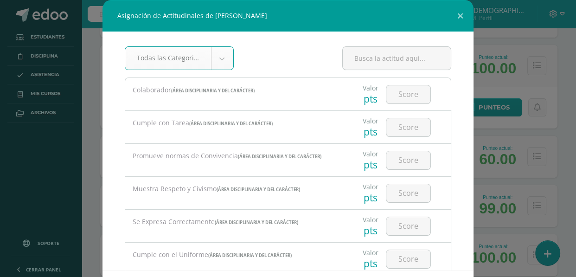
scroll to position [550, 0]
click at [407, 96] on input "number" at bounding box center [408, 94] width 44 height 18
type input "2"
click at [398, 129] on input "number" at bounding box center [408, 127] width 44 height 18
type input "1"
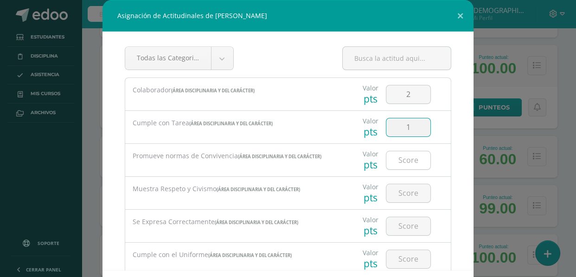
click at [394, 162] on input "number" at bounding box center [408, 160] width 44 height 18
type input "2"
click at [394, 195] on input "number" at bounding box center [408, 193] width 44 height 18
type input "2"
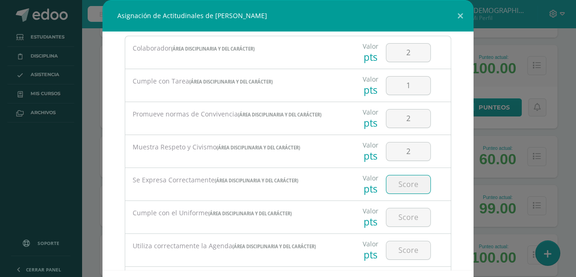
click at [397, 179] on input "number" at bounding box center [408, 184] width 44 height 18
type input "2"
click at [404, 216] on input "number" at bounding box center [408, 217] width 44 height 18
type input "3"
click at [390, 250] on input "number" at bounding box center [408, 250] width 44 height 18
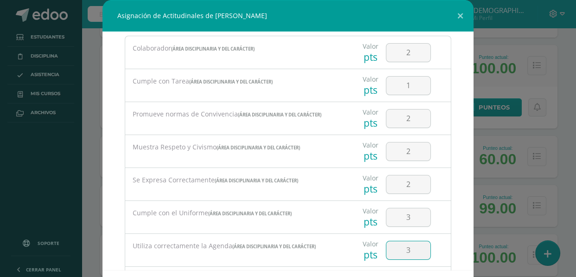
type input "3"
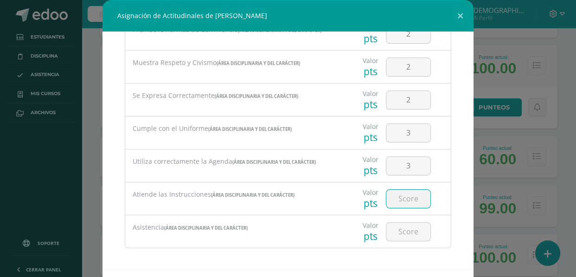
click at [394, 194] on input "number" at bounding box center [408, 199] width 44 height 18
type input "1"
click at [405, 230] on input "number" at bounding box center [408, 231] width 44 height 18
type input "3"
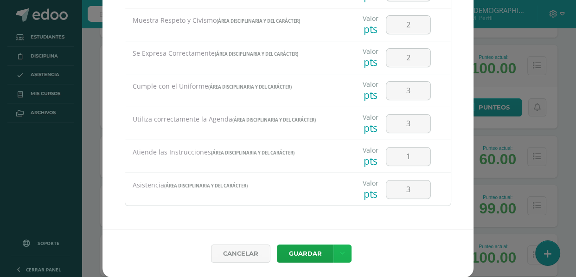
click at [334, 251] on link at bounding box center [342, 253] width 18 height 18
click at [316, 219] on link "Guardar y poblar en todos mis cursos" at bounding box center [319, 218] width 102 height 22
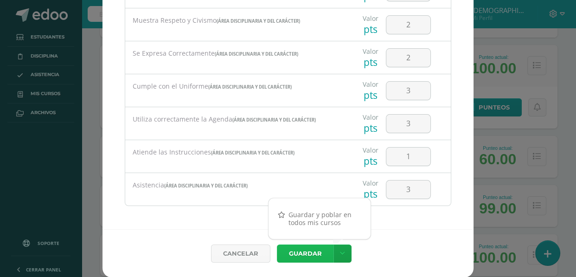
click at [311, 251] on button "Guardar" at bounding box center [305, 253] width 57 height 18
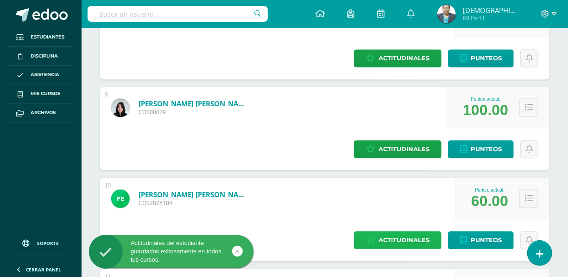
scroll to position [843, 0]
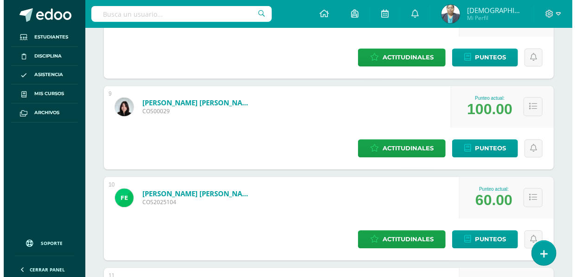
scroll to position [592, 0]
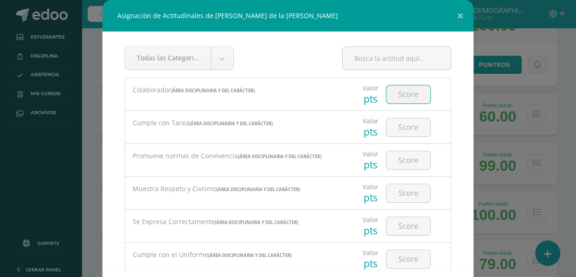
click at [393, 88] on input "number" at bounding box center [408, 94] width 44 height 18
type input "3"
click at [392, 125] on input "number" at bounding box center [408, 127] width 44 height 18
type input "2"
click at [401, 159] on input "number" at bounding box center [408, 160] width 44 height 18
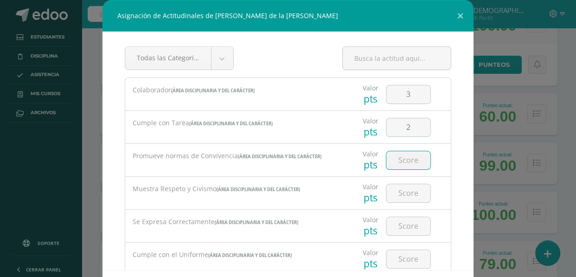
type input "2"
type input "3"
click at [390, 190] on input "number" at bounding box center [408, 193] width 44 height 18
type input "3"
click at [393, 226] on input "number" at bounding box center [408, 226] width 44 height 18
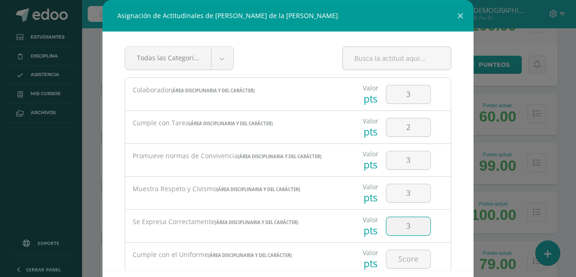
type input "3"
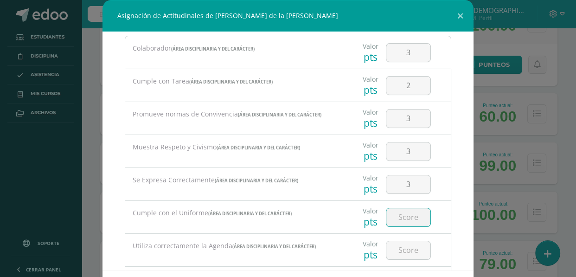
click at [405, 214] on input "number" at bounding box center [408, 217] width 44 height 18
type input "3"
click at [393, 249] on input "number" at bounding box center [408, 250] width 44 height 18
type input "3"
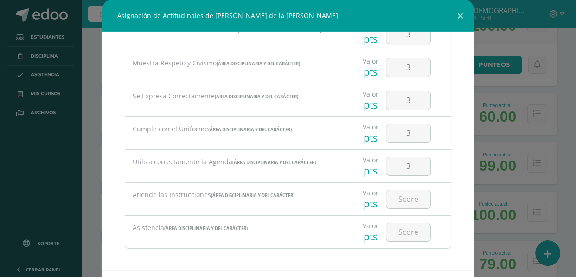
scroll to position [126, 0]
click at [400, 198] on input "number" at bounding box center [408, 199] width 44 height 18
type input "3"
click at [397, 227] on input "number" at bounding box center [408, 231] width 44 height 18
click at [400, 232] on input "number" at bounding box center [408, 231] width 44 height 18
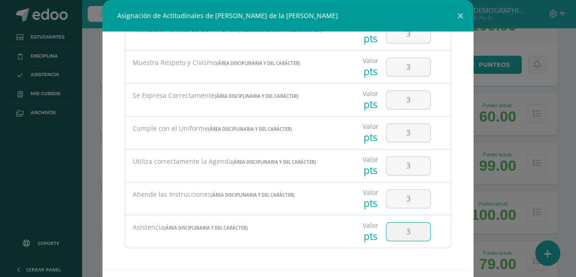
type input "3"
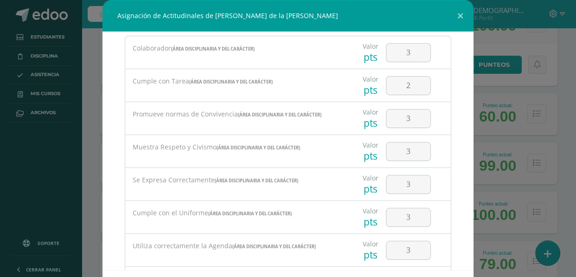
scroll to position [0, 0]
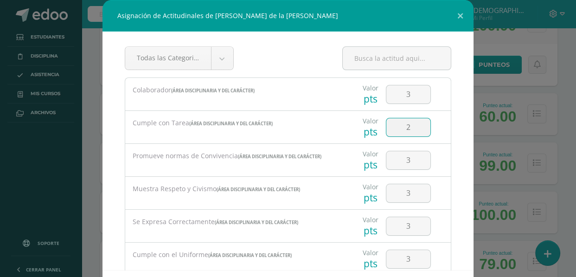
click at [403, 125] on input "2" at bounding box center [408, 127] width 44 height 18
type input "3"
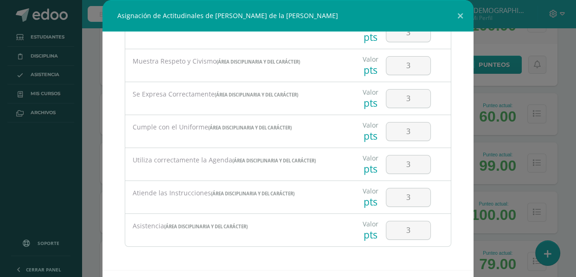
scroll to position [41, 0]
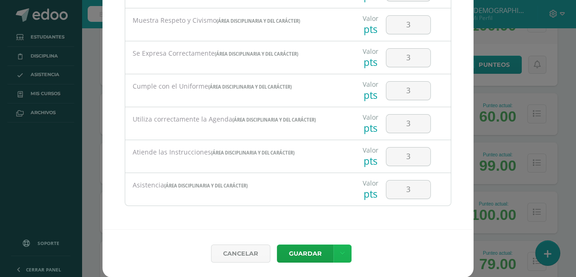
click at [340, 252] on icon at bounding box center [342, 253] width 5 height 8
click at [330, 216] on link "Guardar y poblar en todos mis cursos" at bounding box center [319, 218] width 102 height 22
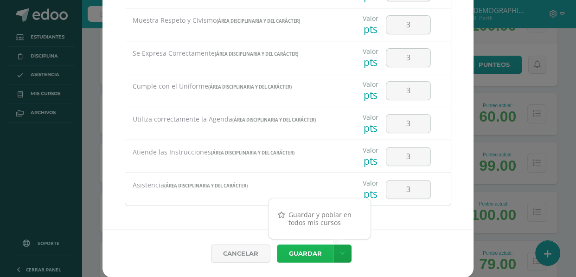
click at [305, 252] on button "Guardar" at bounding box center [305, 253] width 57 height 18
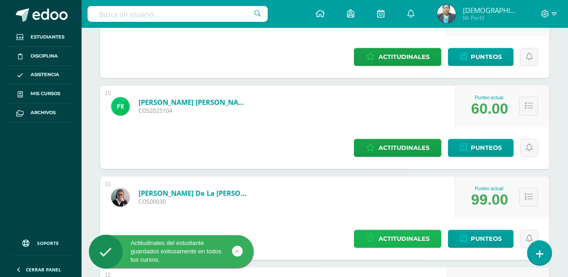
scroll to position [969, 0]
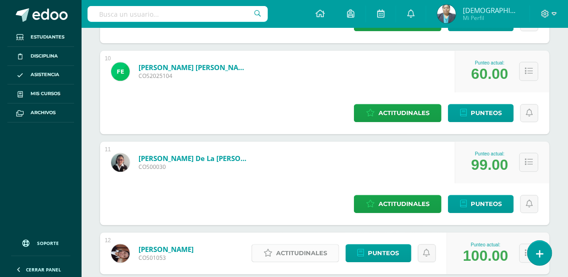
click at [327, 244] on span "Actitudinales" at bounding box center [301, 252] width 51 height 17
click at [0, 0] on div at bounding box center [0, 0] width 0 height 0
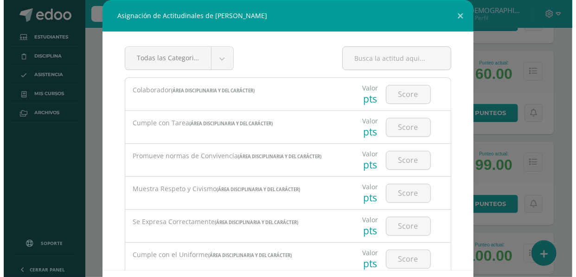
scroll to position [677, 0]
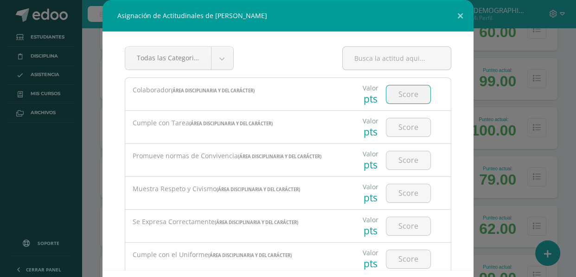
click at [389, 91] on input "number" at bounding box center [408, 94] width 44 height 18
type input "3"
click at [387, 127] on input "number" at bounding box center [408, 127] width 44 height 18
type input "3"
click at [401, 155] on input "number" at bounding box center [408, 160] width 44 height 18
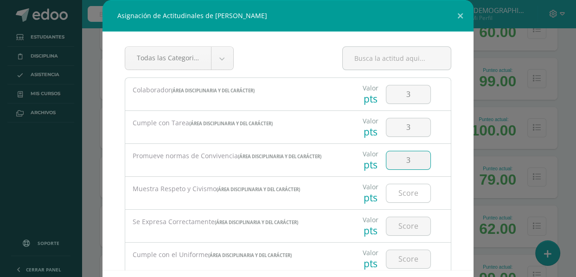
type input "3"
click at [401, 197] on input "number" at bounding box center [408, 193] width 44 height 18
type input "3"
click at [404, 222] on input "number" at bounding box center [408, 226] width 44 height 18
type input "3"
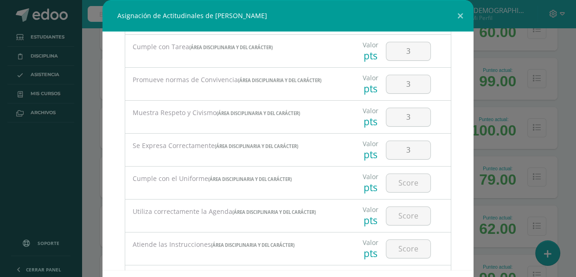
scroll to position [84, 0]
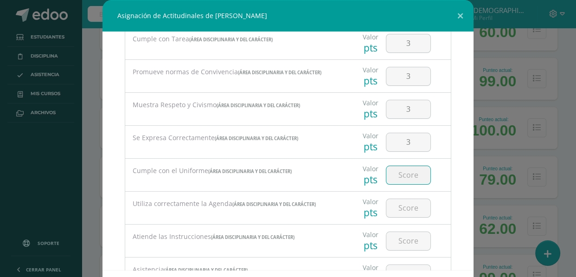
click at [394, 176] on input "number" at bounding box center [408, 175] width 44 height 18
type input "3"
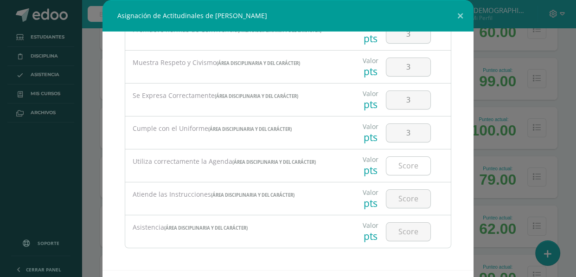
click at [391, 161] on input "number" at bounding box center [408, 166] width 44 height 18
type input "3"
click at [399, 193] on input "number" at bounding box center [408, 199] width 44 height 18
type input "3"
click at [391, 231] on input "number" at bounding box center [408, 231] width 44 height 18
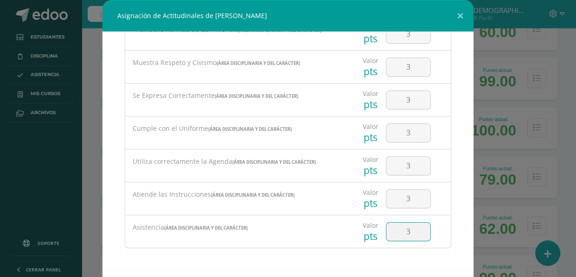
type input "3"
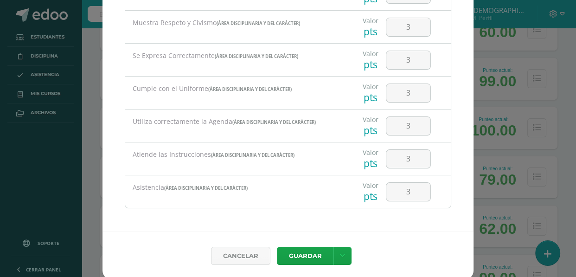
scroll to position [41, 0]
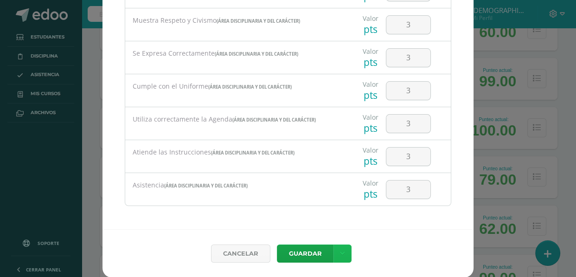
click at [340, 253] on icon at bounding box center [342, 253] width 5 height 8
click at [318, 219] on link "Guardar y poblar en todos mis cursos" at bounding box center [319, 219] width 102 height 22
click at [310, 250] on button "Guardar" at bounding box center [305, 253] width 57 height 18
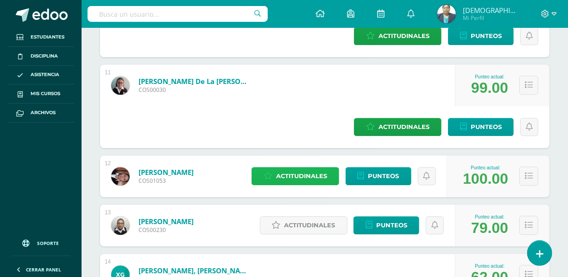
scroll to position [1053, 0]
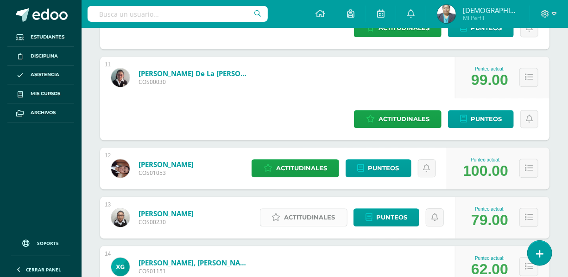
click at [336, 209] on span "Actitudinales" at bounding box center [310, 217] width 51 height 17
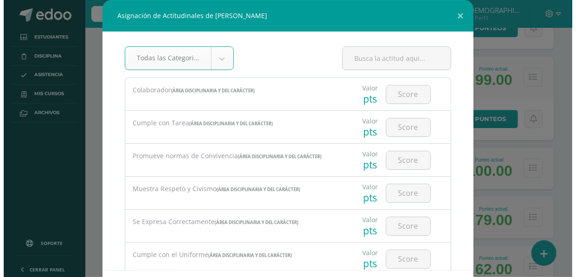
scroll to position [720, 0]
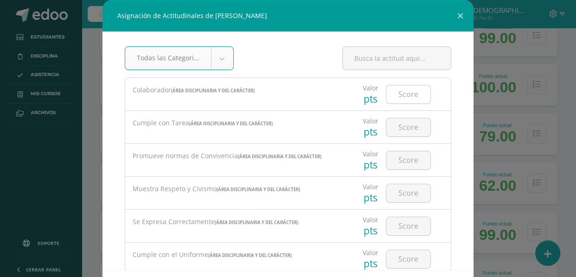
click at [402, 97] on input "number" at bounding box center [408, 94] width 44 height 18
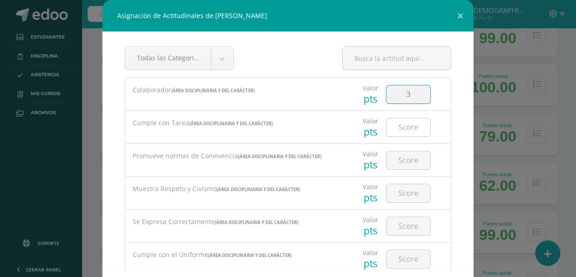
type input "3"
click at [400, 122] on input "number" at bounding box center [408, 127] width 44 height 18
type input "3"
click at [400, 159] on input "number" at bounding box center [408, 160] width 44 height 18
type input "2"
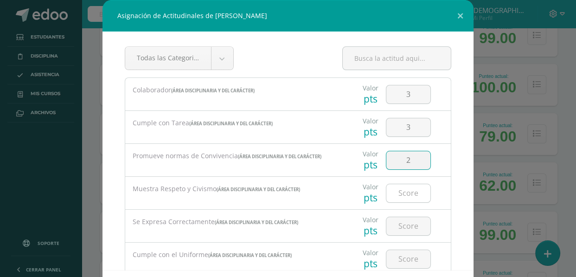
click at [401, 193] on input "number" at bounding box center [408, 193] width 44 height 18
type input "3"
click at [397, 224] on input "number" at bounding box center [408, 226] width 44 height 18
type input "3"
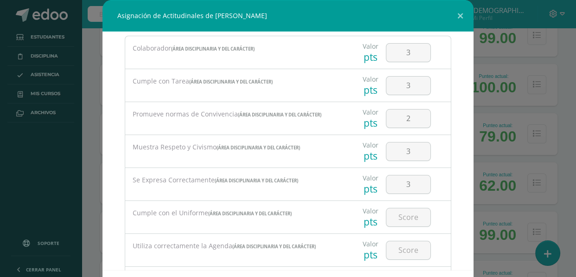
scroll to position [42, 0]
click at [398, 215] on input "number" at bounding box center [408, 217] width 44 height 18
type input "3"
click at [395, 250] on input "number" at bounding box center [408, 250] width 44 height 18
type input "3"
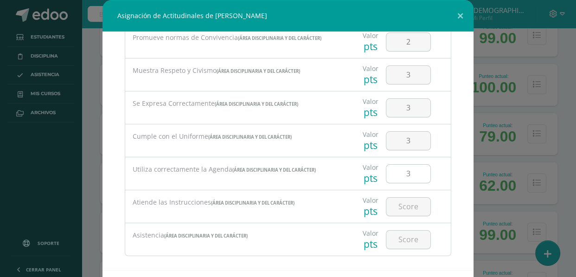
scroll to position [126, 0]
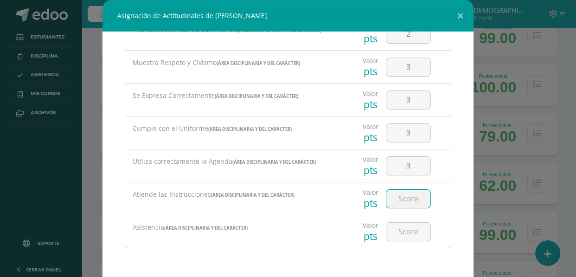
click at [397, 199] on input "number" at bounding box center [408, 199] width 44 height 18
type input "3"
click at [401, 227] on input "number" at bounding box center [408, 231] width 44 height 18
type input "1"
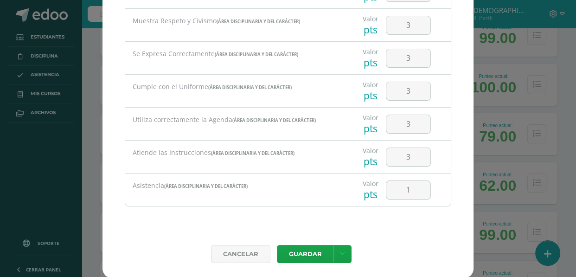
scroll to position [41, 0]
click at [340, 249] on icon at bounding box center [342, 253] width 5 height 8
click at [324, 221] on link "Guardar y poblar en todos mis cursos" at bounding box center [319, 218] width 102 height 22
click at [307, 255] on button "Guardar" at bounding box center [305, 253] width 57 height 18
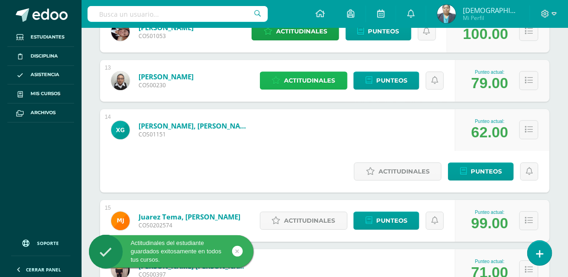
scroll to position [1180, 0]
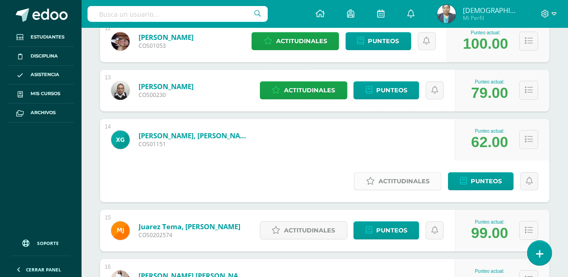
click at [398, 172] on span "Actitudinales" at bounding box center [404, 180] width 51 height 17
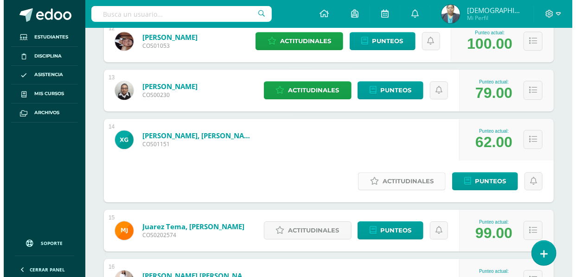
scroll to position [847, 0]
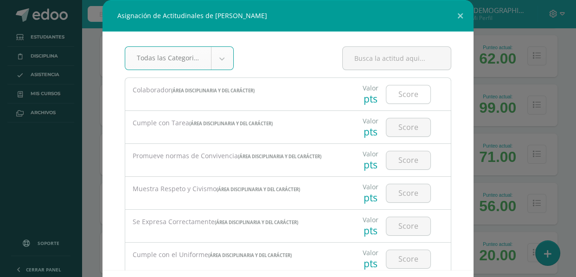
click at [391, 91] on input "number" at bounding box center [408, 94] width 44 height 18
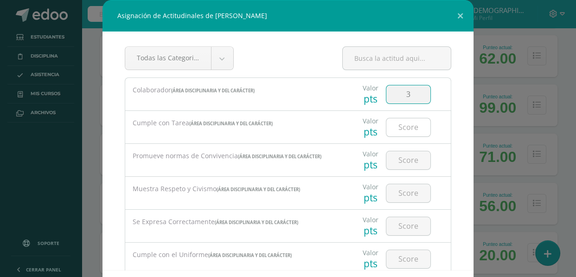
type input "3"
click at [401, 128] on input "number" at bounding box center [408, 127] width 44 height 18
type input "1"
click at [396, 159] on input "number" at bounding box center [408, 160] width 44 height 18
type input "2"
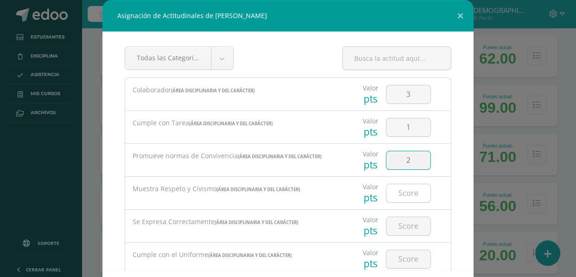
click at [393, 191] on input "number" at bounding box center [408, 193] width 44 height 18
type input "3"
click at [398, 229] on input "number" at bounding box center [408, 226] width 44 height 18
type input "3"
type input "2"
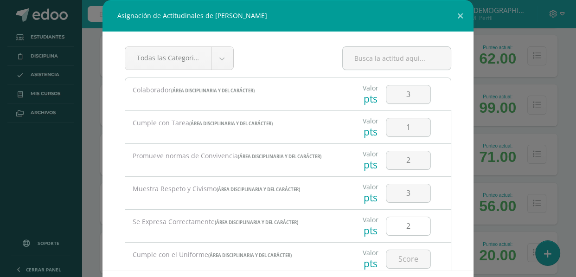
scroll to position [42, 0]
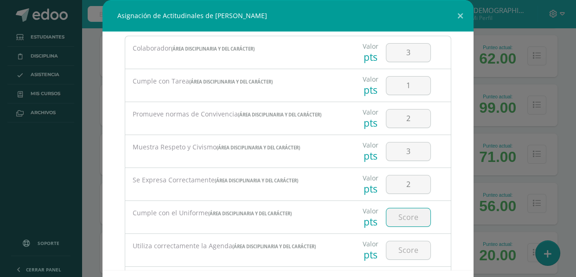
click at [400, 218] on input "number" at bounding box center [408, 217] width 44 height 18
type input "3"
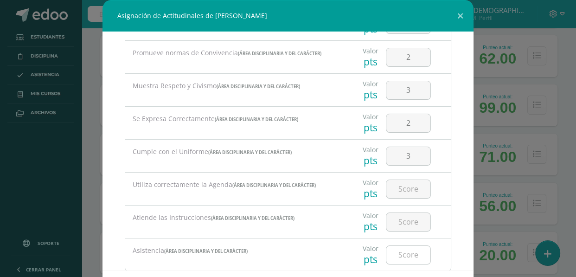
scroll to position [126, 0]
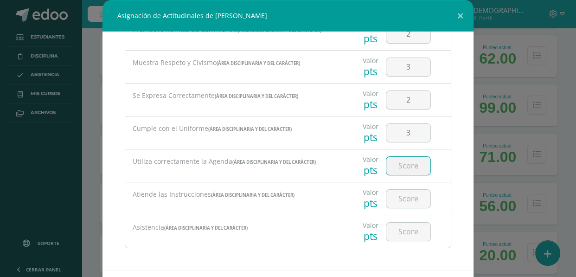
click at [397, 167] on input "number" at bounding box center [408, 166] width 44 height 18
type input "3"
click at [394, 191] on input "number" at bounding box center [408, 199] width 44 height 18
type input "1"
click at [390, 230] on input "number" at bounding box center [408, 231] width 44 height 18
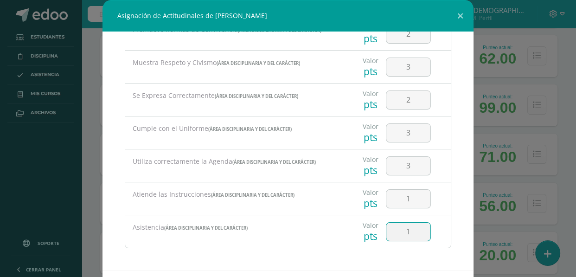
type input "1"
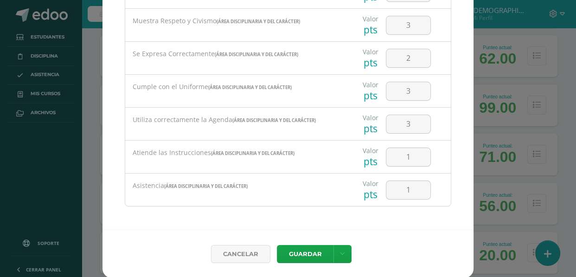
scroll to position [41, 0]
click at [340, 250] on link at bounding box center [342, 253] width 18 height 18
click at [312, 216] on link "Guardar y poblar en todos mis cursos" at bounding box center [319, 218] width 102 height 22
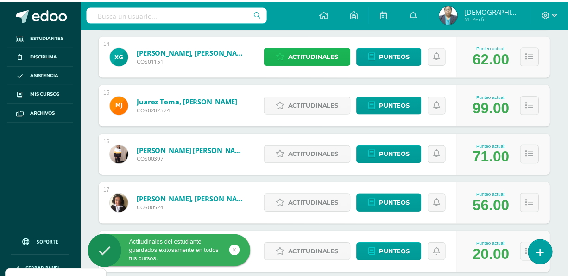
scroll to position [1180, 0]
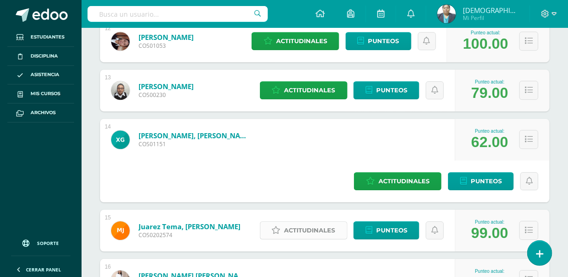
click at [306, 222] on span "Actitudinales" at bounding box center [310, 230] width 51 height 17
click at [306, 188] on div "Muestra Respeto y Civismo (Área Disciplinaria y del Carácter)" at bounding box center [236, 186] width 182 height 9
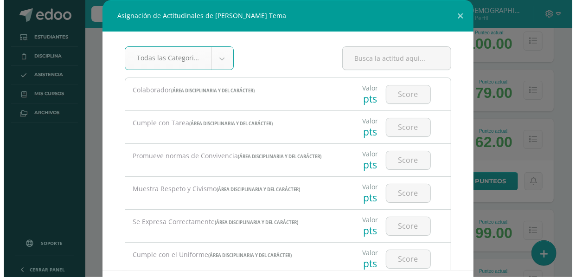
scroll to position [847, 0]
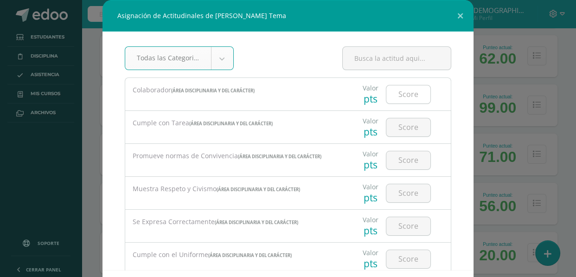
click at [398, 95] on input "number" at bounding box center [408, 94] width 44 height 18
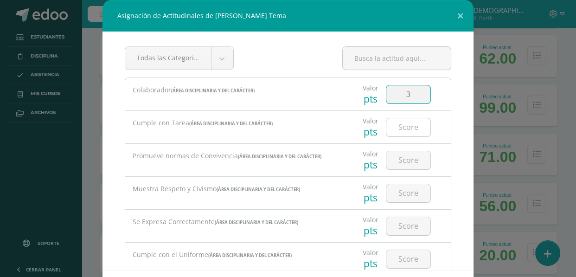
type input "3"
click at [393, 124] on input "number" at bounding box center [408, 127] width 44 height 18
type input "3"
click at [390, 158] on input "number" at bounding box center [408, 160] width 44 height 18
type input "3"
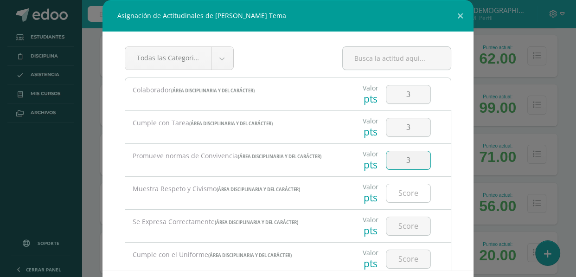
click at [400, 189] on input "number" at bounding box center [408, 193] width 44 height 18
type input "3"
click at [388, 224] on input "number" at bounding box center [408, 226] width 44 height 18
type input "3"
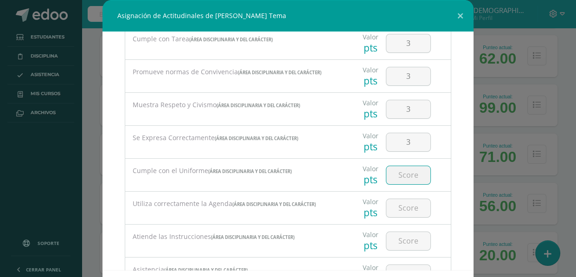
click at [391, 173] on input "number" at bounding box center [408, 175] width 44 height 18
type input "3"
click at [388, 206] on input "number" at bounding box center [408, 208] width 44 height 18
type input "3"
click at [401, 240] on input "number" at bounding box center [408, 241] width 44 height 18
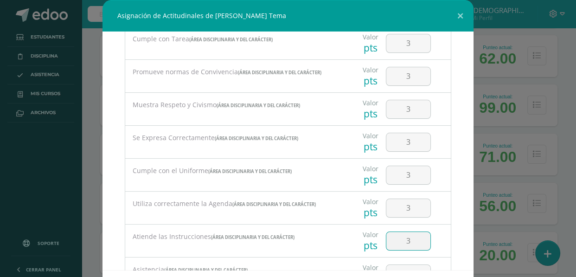
type input "3"
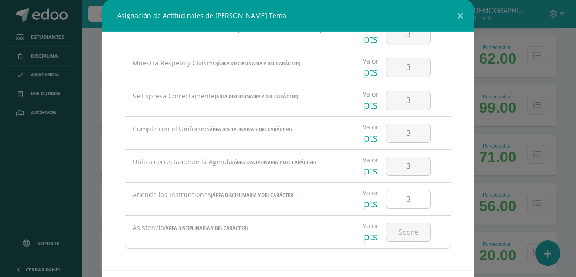
scroll to position [126, 0]
click at [394, 230] on input "number" at bounding box center [408, 231] width 44 height 18
type input "3"
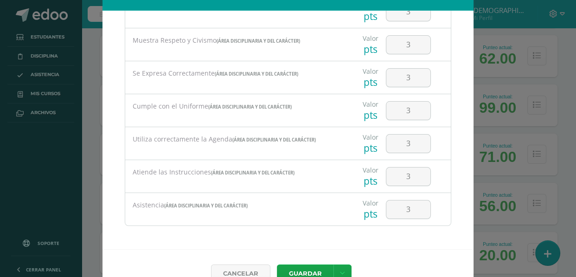
scroll to position [41, 0]
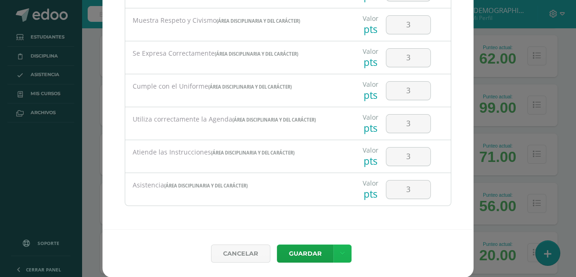
click at [340, 250] on icon at bounding box center [342, 253] width 5 height 8
click at [321, 222] on link "Guardar y poblar en todos mis cursos" at bounding box center [319, 218] width 102 height 22
click at [310, 252] on button "Guardar" at bounding box center [305, 253] width 57 height 18
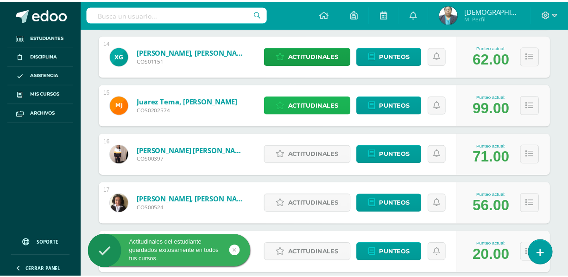
scroll to position [1180, 0]
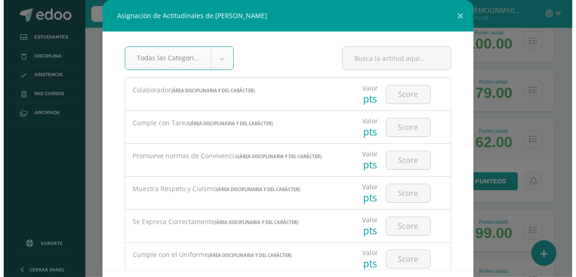
scroll to position [847, 0]
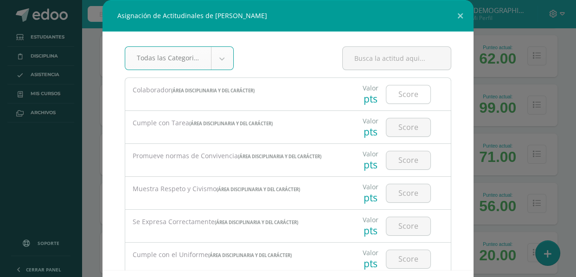
click at [407, 95] on input "number" at bounding box center [408, 94] width 44 height 18
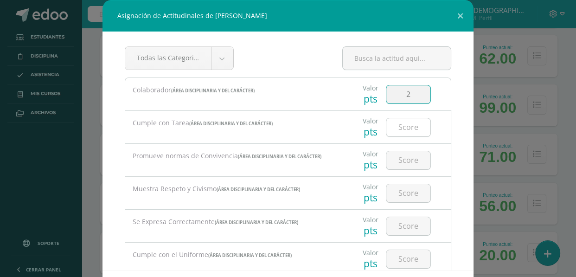
type input "2"
click at [388, 124] on input "number" at bounding box center [408, 127] width 44 height 18
type input "1"
click at [403, 157] on input "number" at bounding box center [408, 160] width 44 height 18
type input "2"
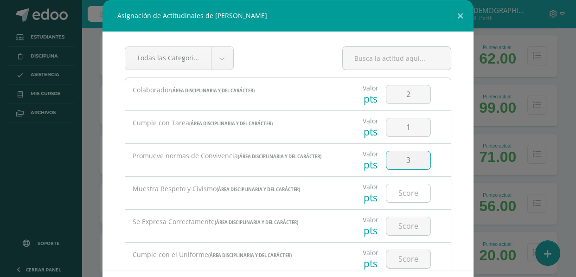
type input "3"
click at [393, 195] on input "number" at bounding box center [408, 193] width 44 height 18
type input "3"
click at [402, 224] on input "number" at bounding box center [408, 226] width 44 height 18
type input "2"
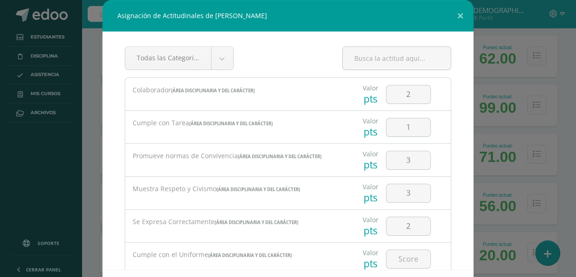
scroll to position [42, 0]
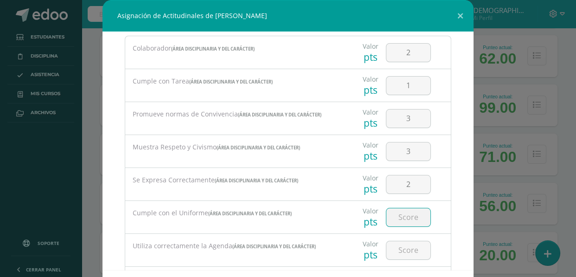
click at [396, 216] on input "number" at bounding box center [408, 217] width 44 height 18
type input "3"
click at [394, 249] on input "number" at bounding box center [408, 250] width 44 height 18
type input "3"
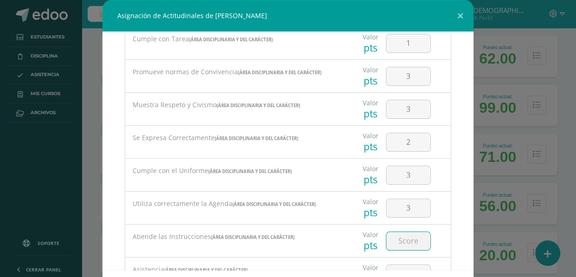
click at [392, 243] on input "number" at bounding box center [408, 241] width 44 height 18
type input "1"
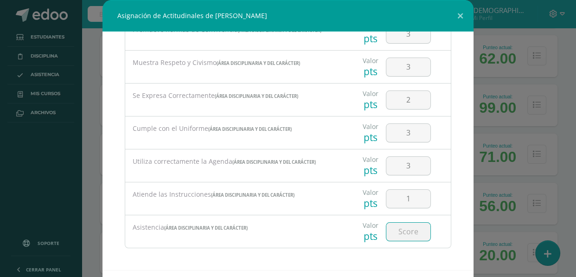
click at [386, 235] on input "number" at bounding box center [408, 231] width 44 height 18
type input "1"
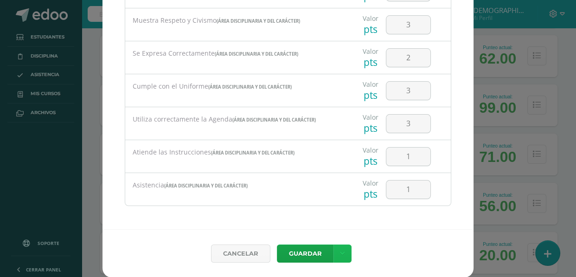
click at [340, 250] on link at bounding box center [342, 253] width 18 height 18
click at [318, 221] on link "Guardar y poblar en todos mis cursos" at bounding box center [319, 218] width 102 height 22
click at [310, 253] on button "Guardar" at bounding box center [305, 253] width 57 height 18
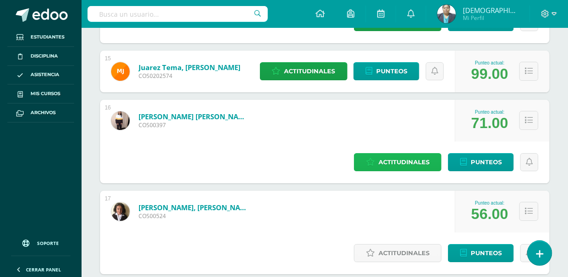
scroll to position [1349, 0]
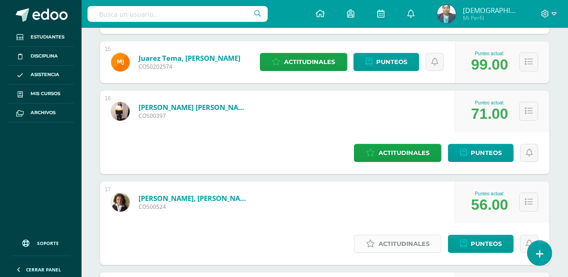
click at [403, 235] on span "Actitudinales" at bounding box center [404, 243] width 51 height 17
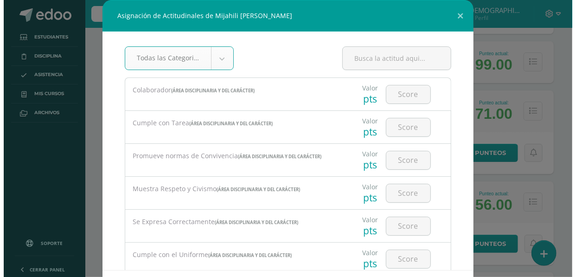
scroll to position [932, 0]
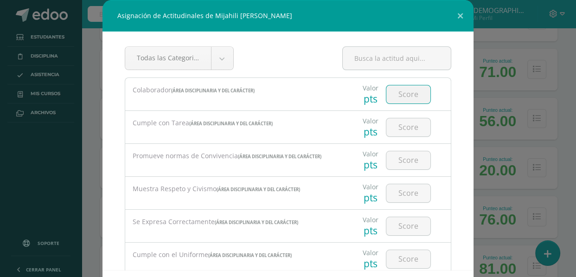
click at [410, 93] on input "number" at bounding box center [408, 94] width 44 height 18
type input "2"
click at [388, 122] on input "number" at bounding box center [408, 127] width 44 height 18
type input "1"
click at [408, 162] on input "number" at bounding box center [408, 160] width 44 height 18
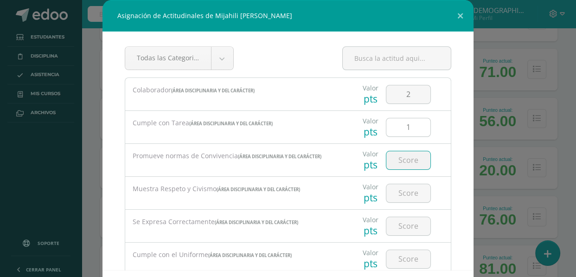
click at [403, 128] on input "1" at bounding box center [408, 127] width 44 height 18
type input "2"
click at [391, 165] on input "number" at bounding box center [408, 160] width 44 height 18
type input "2"
click at [400, 191] on input "number" at bounding box center [408, 193] width 44 height 18
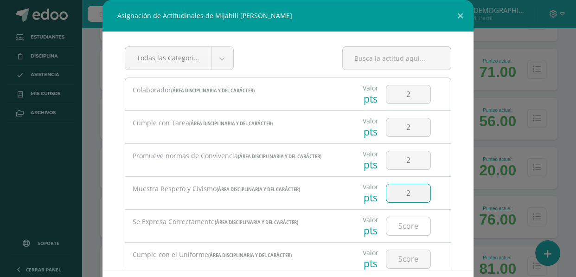
type input "2"
click at [402, 229] on input "number" at bounding box center [408, 226] width 44 height 18
type input "2"
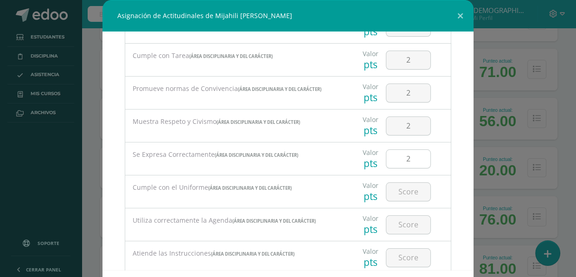
scroll to position [84, 0]
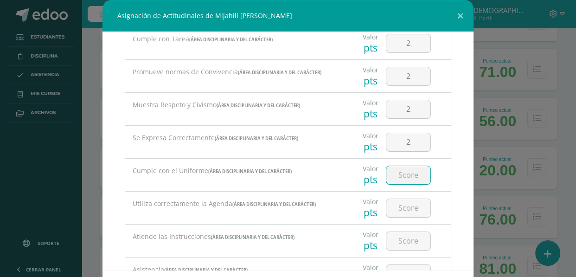
click at [396, 172] on input "number" at bounding box center [408, 175] width 44 height 18
type input "2"
click at [404, 208] on input "number" at bounding box center [408, 208] width 44 height 18
type input "2"
click at [389, 241] on input "number" at bounding box center [408, 241] width 44 height 18
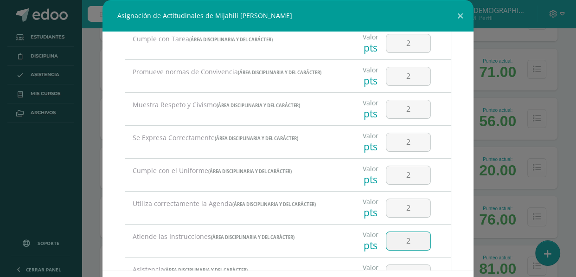
type input "2"
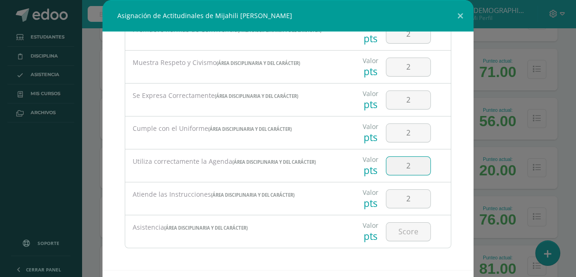
click at [400, 166] on input "2" at bounding box center [408, 166] width 44 height 18
type input "3"
click at [408, 130] on input "2" at bounding box center [408, 133] width 44 height 18
type input "3"
click at [405, 99] on input "2" at bounding box center [408, 100] width 44 height 18
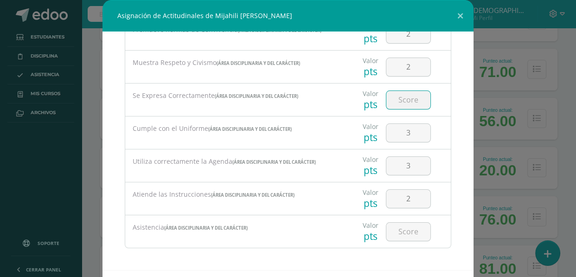
type input "2"
click at [396, 235] on input "number" at bounding box center [408, 231] width 44 height 18
type input "2"
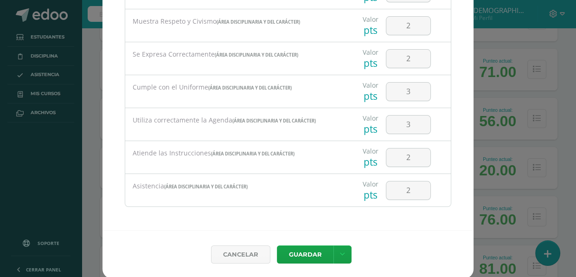
scroll to position [41, 0]
click at [340, 254] on icon at bounding box center [342, 253] width 5 height 8
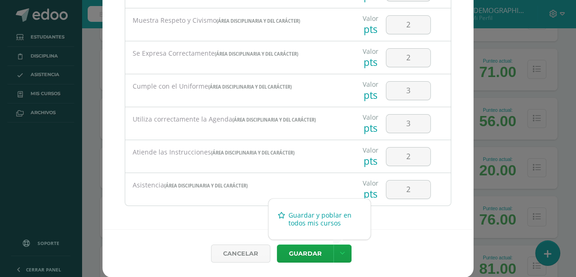
click at [322, 220] on link "Guardar y poblar en todos mis cursos" at bounding box center [319, 219] width 102 height 22
click at [316, 247] on button "Guardar" at bounding box center [305, 253] width 57 height 18
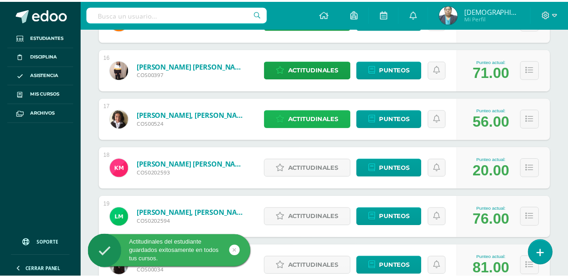
scroll to position [1349, 0]
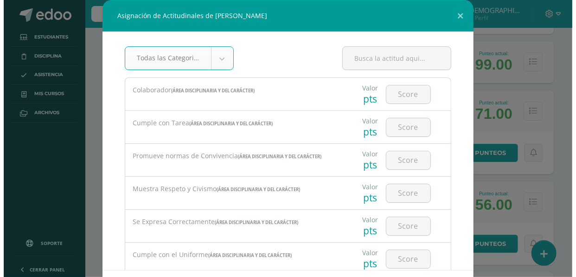
scroll to position [932, 0]
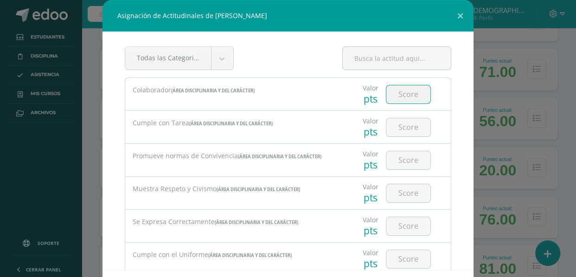
click at [386, 95] on input "number" at bounding box center [408, 94] width 44 height 18
type input "1"
click at [386, 126] on input "number" at bounding box center [408, 127] width 44 height 18
type input "1"
click at [395, 155] on input "number" at bounding box center [408, 160] width 44 height 18
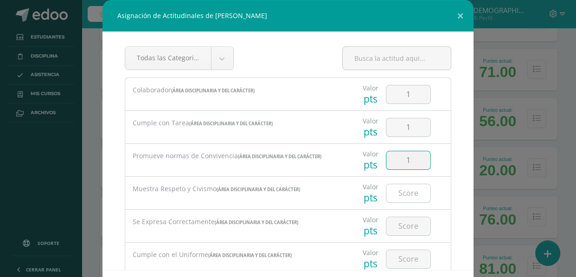
type input "1"
drag, startPoint x: 403, startPoint y: 188, endPoint x: 406, endPoint y: 199, distance: 11.6
click at [403, 188] on input "number" at bounding box center [408, 193] width 44 height 18
type input "1"
drag, startPoint x: 400, startPoint y: 222, endPoint x: 400, endPoint y: 232, distance: 10.2
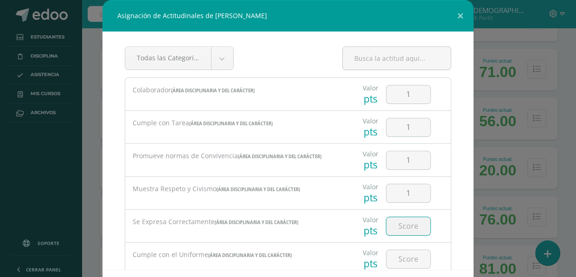
click at [400, 222] on input "number" at bounding box center [408, 226] width 44 height 18
type input "1"
click at [400, 255] on input "number" at bounding box center [408, 259] width 44 height 18
type input "1"
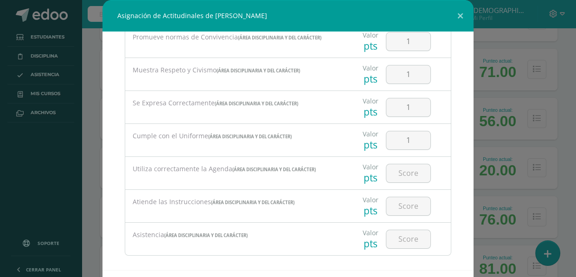
scroll to position [127, 0]
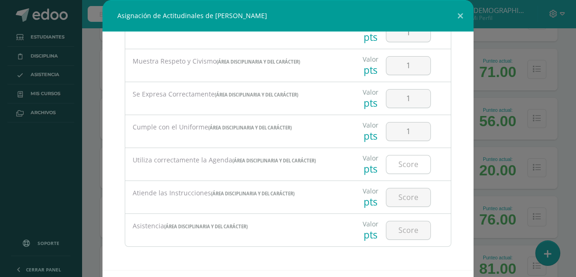
click at [400, 165] on input "number" at bounding box center [408, 164] width 44 height 18
type input "1"
click at [386, 190] on input "number" at bounding box center [408, 197] width 44 height 18
type input "1"
click at [399, 224] on input "number" at bounding box center [408, 230] width 44 height 18
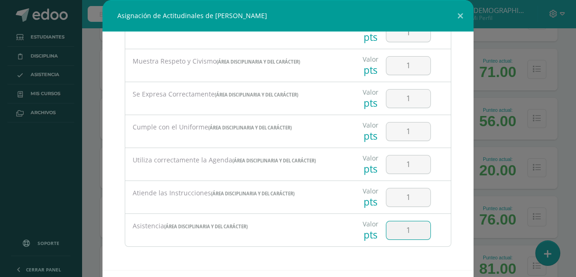
type input "1"
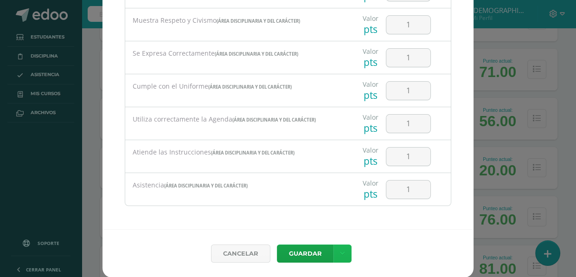
click at [340, 253] on icon at bounding box center [342, 253] width 5 height 8
click at [322, 224] on link "Guardar y poblar en todos mis cursos" at bounding box center [319, 219] width 102 height 22
click at [314, 255] on button "Guardar" at bounding box center [305, 253] width 57 height 18
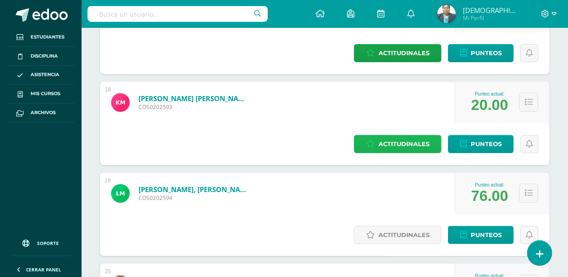
scroll to position [1560, 0]
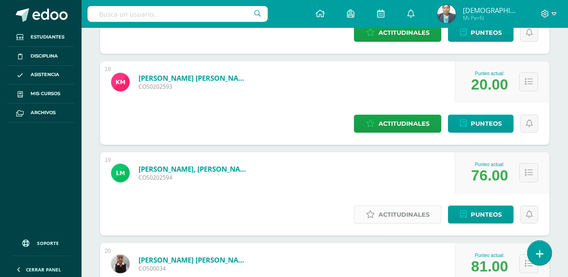
click at [392, 206] on span "Actitudinales" at bounding box center [404, 214] width 51 height 17
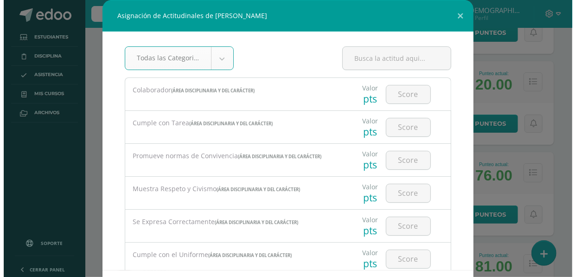
scroll to position [1101, 0]
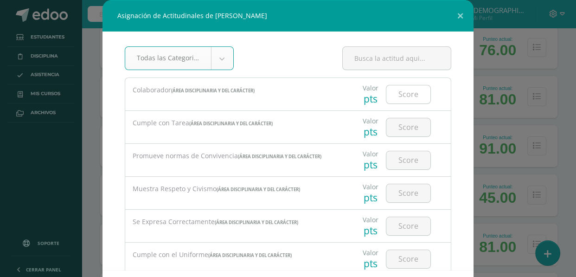
click at [402, 96] on input "number" at bounding box center [408, 94] width 44 height 18
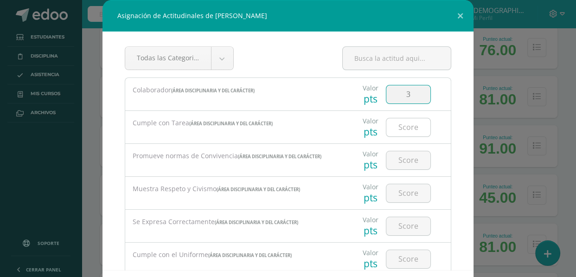
type input "3"
click at [405, 128] on input "number" at bounding box center [408, 127] width 44 height 18
type input "2"
click at [396, 148] on div at bounding box center [408, 160] width 52 height 32
click at [398, 159] on input "number" at bounding box center [408, 160] width 44 height 18
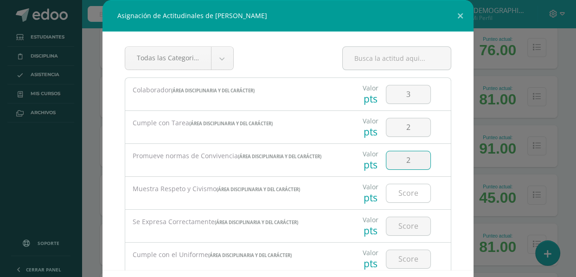
type input "2"
click at [397, 191] on input "number" at bounding box center [408, 193] width 44 height 18
type input "2"
click at [399, 222] on input "number" at bounding box center [408, 226] width 44 height 18
type input "3"
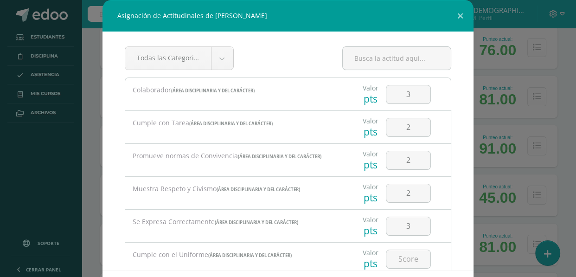
scroll to position [42, 0]
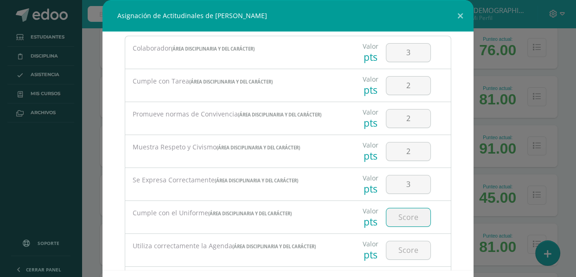
click at [407, 216] on input "number" at bounding box center [408, 217] width 44 height 18
type input "3"
click at [407, 248] on input "number" at bounding box center [408, 250] width 44 height 18
type input "3"
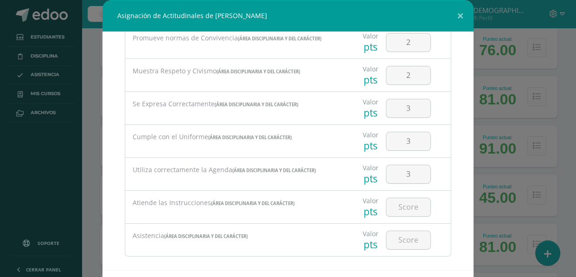
scroll to position [126, 0]
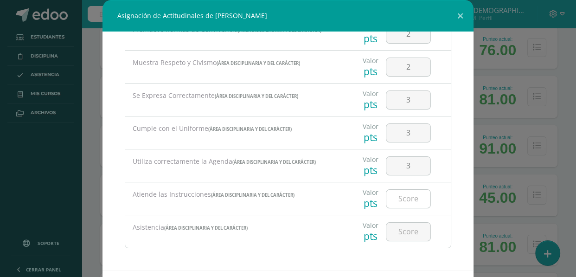
click at [406, 201] on input "number" at bounding box center [408, 199] width 44 height 18
type input "2"
click at [398, 229] on input "number" at bounding box center [408, 230] width 44 height 18
type input "3"
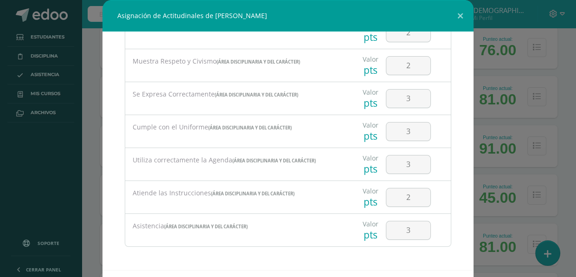
scroll to position [41, 0]
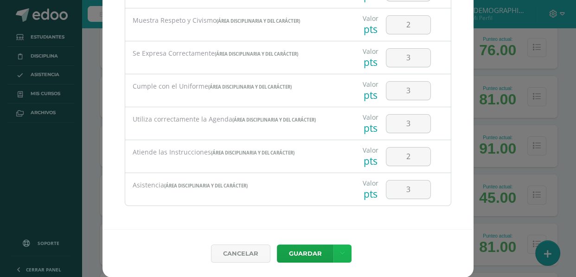
click at [342, 255] on link at bounding box center [342, 253] width 18 height 18
drag, startPoint x: 322, startPoint y: 222, endPoint x: 314, endPoint y: 245, distance: 24.2
click at [322, 222] on link "Guardar y poblar en todos mis cursos" at bounding box center [319, 218] width 102 height 22
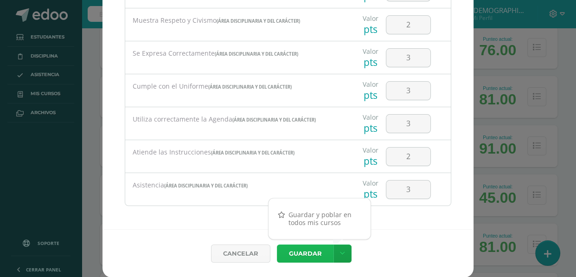
click at [311, 248] on button "Guardar" at bounding box center [305, 253] width 57 height 18
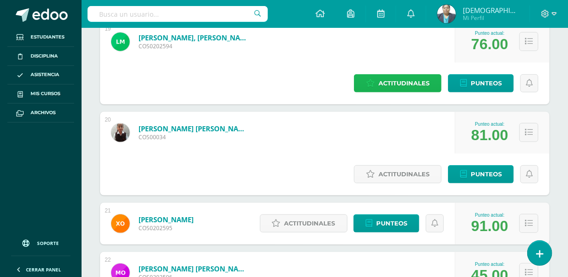
scroll to position [1605, 0]
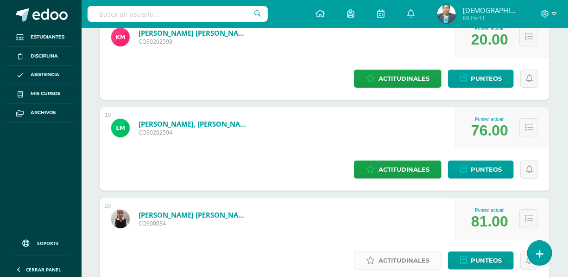
click at [406, 252] on span "Actitudinales" at bounding box center [404, 260] width 51 height 17
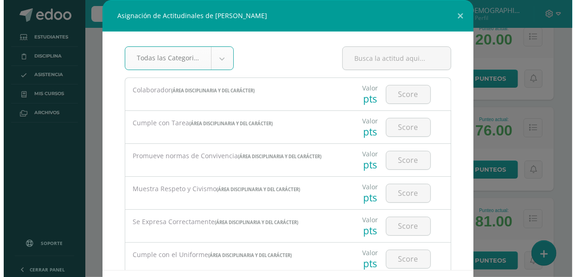
scroll to position [1104, 0]
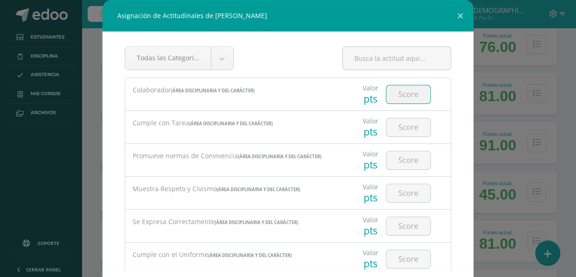
click at [398, 95] on input "number" at bounding box center [408, 94] width 44 height 18
type input "2"
type input "3"
click at [386, 122] on input "number" at bounding box center [408, 127] width 44 height 18
type input "2"
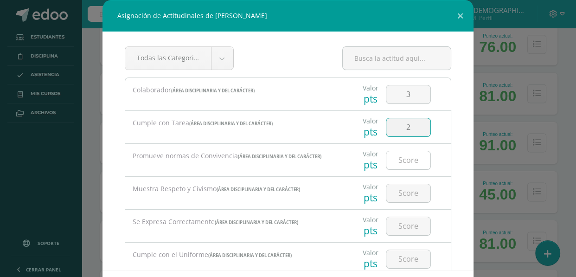
click at [398, 160] on input "number" at bounding box center [408, 160] width 44 height 18
type input "2"
click at [398, 190] on input "number" at bounding box center [408, 193] width 44 height 18
type input "2"
click at [401, 214] on div at bounding box center [408, 225] width 52 height 32
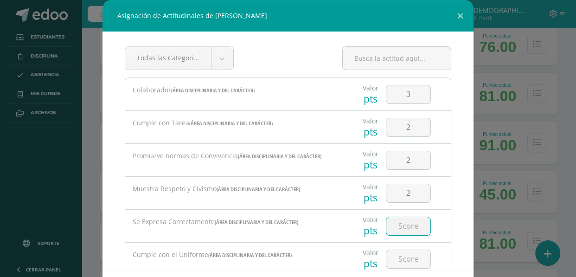
click at [402, 223] on input "number" at bounding box center [408, 226] width 44 height 18
type input "2"
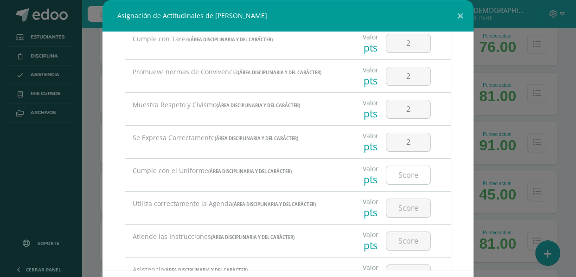
click at [392, 172] on input "number" at bounding box center [408, 175] width 44 height 18
type input "2"
click at [396, 208] on input "number" at bounding box center [408, 208] width 44 height 18
type input "3"
click at [400, 236] on input "number" at bounding box center [408, 241] width 44 height 18
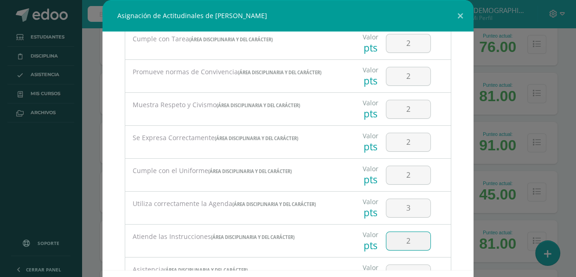
type input "2"
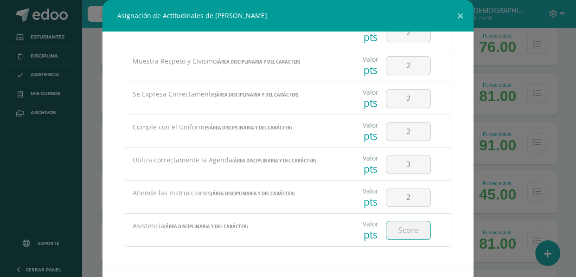
click at [407, 231] on input "number" at bounding box center [408, 230] width 44 height 18
type input "1"
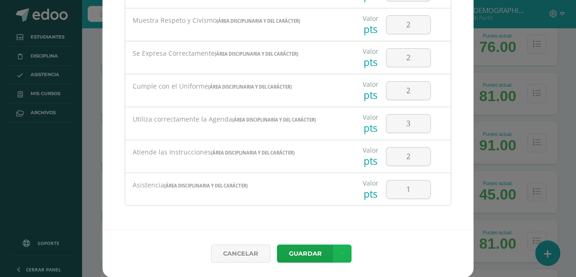
click at [342, 251] on link at bounding box center [342, 253] width 18 height 18
click at [320, 219] on link "Guardar y poblar en todos mis cursos" at bounding box center [319, 218] width 102 height 22
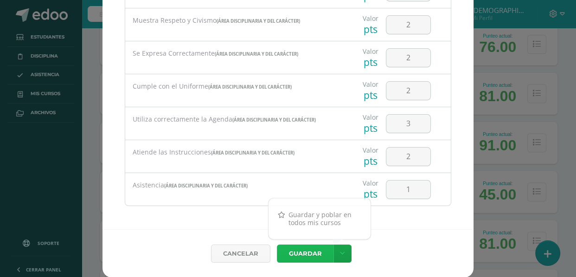
click at [311, 249] on button "Guardar" at bounding box center [305, 253] width 57 height 18
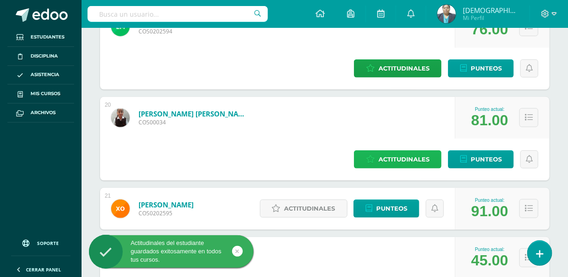
scroll to position [1732, 0]
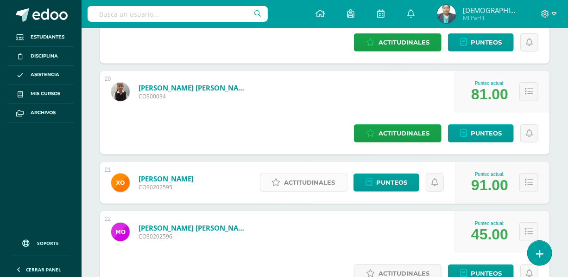
click at [313, 174] on span "Actitudinales" at bounding box center [310, 182] width 51 height 17
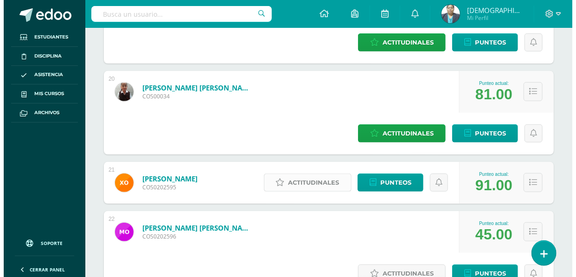
scroll to position [1189, 0]
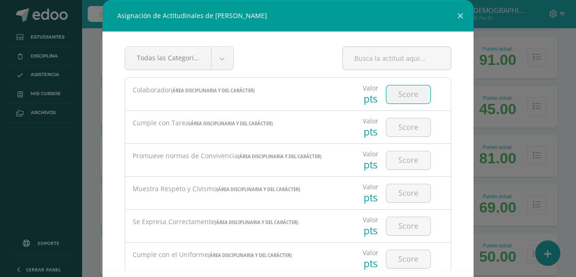
click at [392, 96] on input "number" at bounding box center [408, 94] width 44 height 18
type input "3"
click at [398, 130] on input "number" at bounding box center [408, 127] width 44 height 18
type input "3"
click at [390, 165] on input "number" at bounding box center [408, 160] width 44 height 18
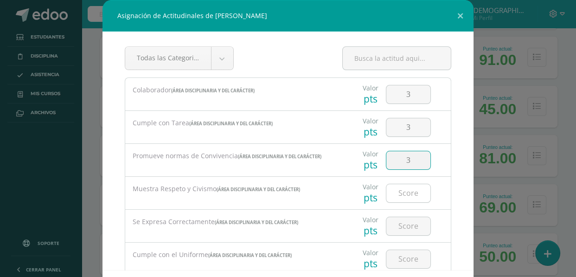
type input "3"
click at [398, 190] on input "number" at bounding box center [408, 193] width 44 height 18
type input "3"
click at [400, 222] on input "number" at bounding box center [408, 226] width 44 height 18
type input "3"
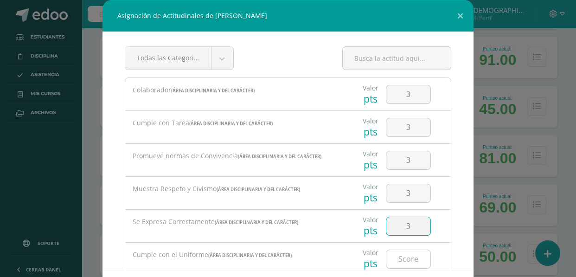
click at [404, 254] on input "number" at bounding box center [408, 259] width 44 height 18
type input "3"
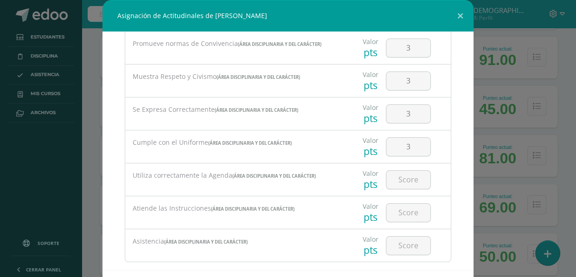
scroll to position [126, 0]
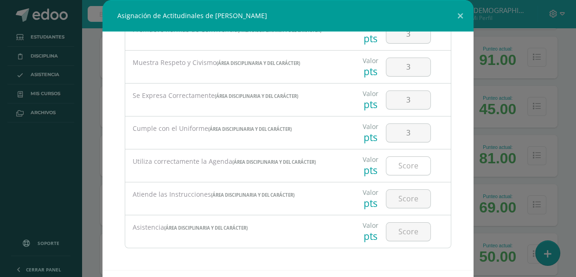
click at [396, 162] on input "number" at bounding box center [408, 166] width 44 height 18
type input "3"
click at [398, 102] on input "3" at bounding box center [408, 100] width 44 height 18
click at [400, 102] on input "3" at bounding box center [408, 100] width 44 height 18
click at [401, 197] on input "number" at bounding box center [408, 199] width 44 height 18
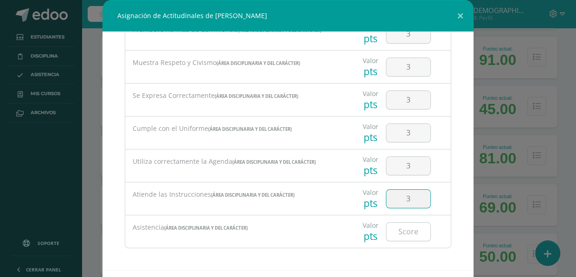
type input "3"
click at [396, 233] on input "number" at bounding box center [408, 231] width 44 height 18
type input "3"
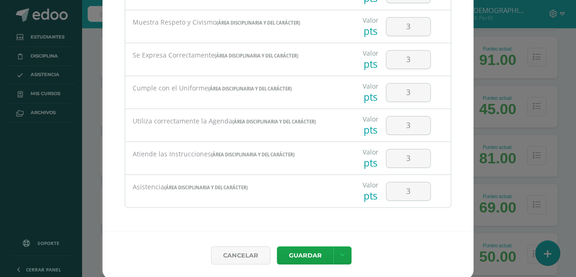
scroll to position [41, 0]
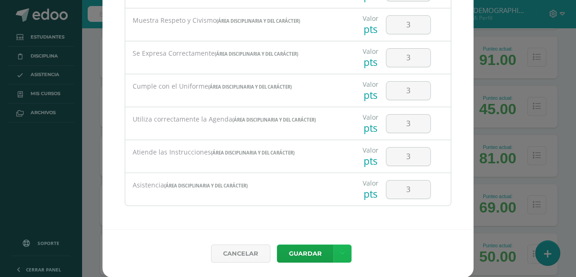
click at [340, 251] on icon at bounding box center [342, 253] width 5 height 8
click at [322, 215] on link "Guardar y poblar en todos mis cursos" at bounding box center [319, 218] width 102 height 22
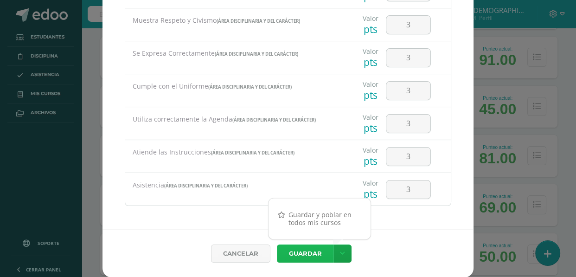
click at [303, 248] on button "Guardar" at bounding box center [305, 253] width 57 height 18
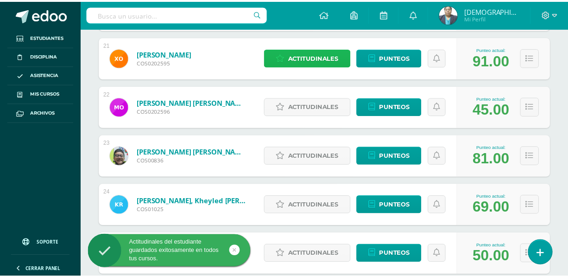
scroll to position [1732, 0]
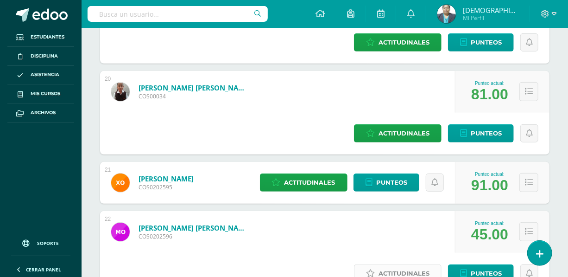
click at [379, 265] on span "Actitudinales" at bounding box center [404, 273] width 51 height 17
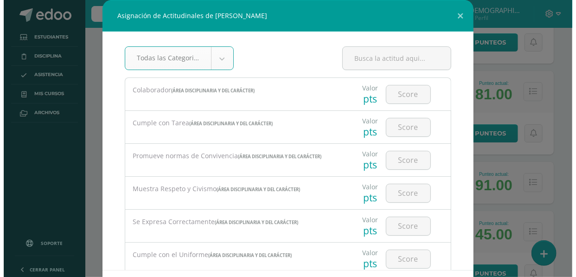
scroll to position [1189, 0]
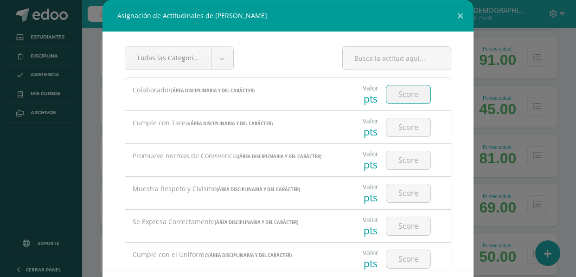
click at [395, 89] on input "number" at bounding box center [408, 94] width 44 height 18
type input "1"
click at [399, 131] on input "number" at bounding box center [408, 127] width 44 height 18
click at [400, 92] on input "1" at bounding box center [408, 94] width 44 height 18
type input "2"
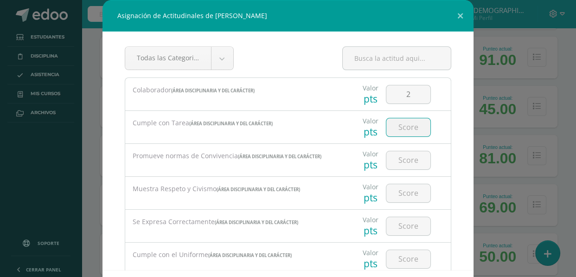
click at [387, 124] on input "number" at bounding box center [408, 127] width 44 height 18
type input "1"
click at [392, 165] on input "number" at bounding box center [408, 160] width 44 height 18
type input "2"
click at [397, 184] on input "number" at bounding box center [408, 193] width 44 height 18
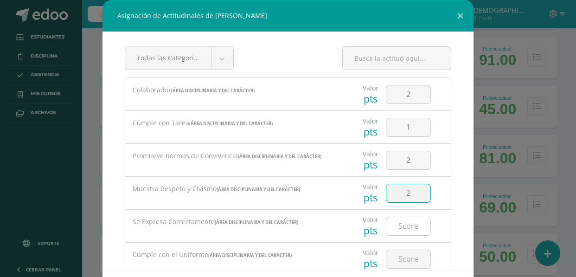
type input "2"
click at [397, 222] on input "number" at bounding box center [408, 226] width 44 height 18
type input "2"
click at [394, 261] on input "number" at bounding box center [408, 259] width 44 height 18
click at [399, 226] on input "2" at bounding box center [408, 226] width 44 height 18
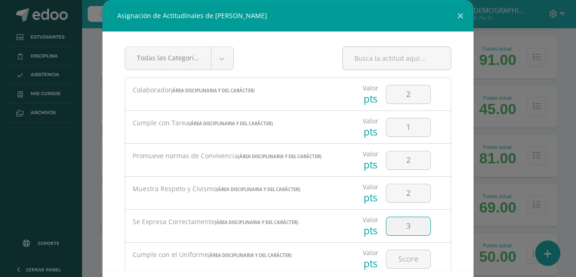
type input "3"
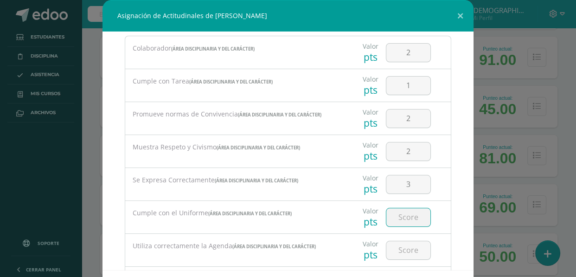
click at [399, 215] on input "number" at bounding box center [408, 217] width 44 height 18
type input "3"
click at [397, 252] on input "number" at bounding box center [408, 250] width 44 height 18
type input "3"
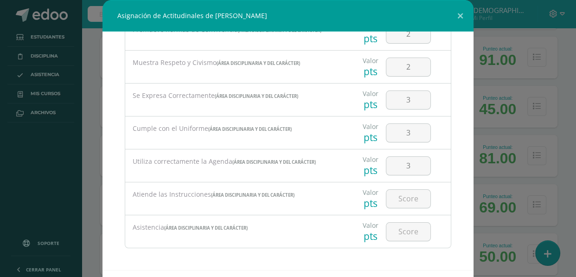
click at [398, 209] on div at bounding box center [408, 198] width 52 height 32
click at [392, 198] on input "number" at bounding box center [408, 199] width 44 height 18
type input "1"
click at [394, 228] on input "number" at bounding box center [408, 231] width 44 height 18
type input "1"
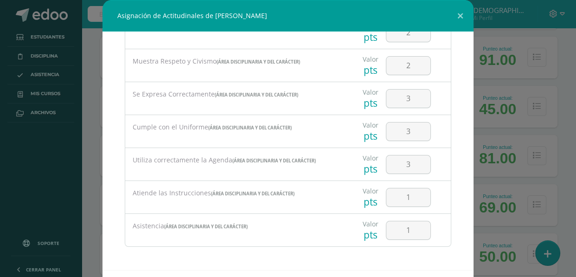
scroll to position [41, 0]
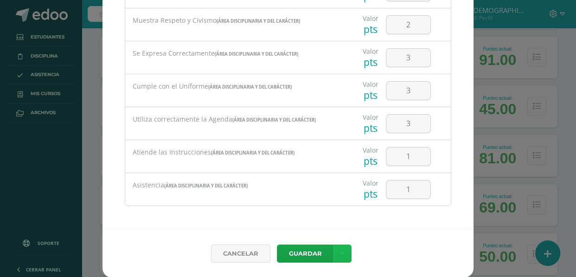
click at [340, 253] on icon at bounding box center [342, 253] width 5 height 8
drag, startPoint x: 325, startPoint y: 220, endPoint x: 317, endPoint y: 242, distance: 24.2
click at [325, 219] on link "Guardar y poblar en todos mis cursos" at bounding box center [319, 218] width 102 height 22
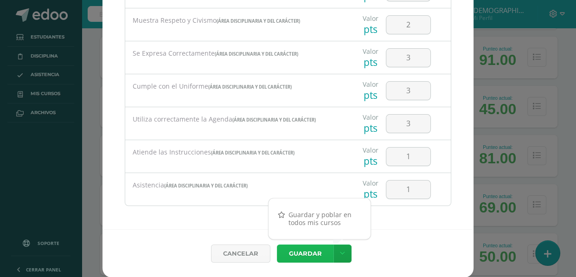
click at [312, 250] on button "Guardar" at bounding box center [305, 253] width 57 height 18
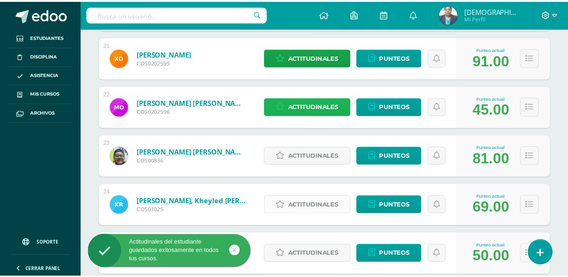
scroll to position [1732, 0]
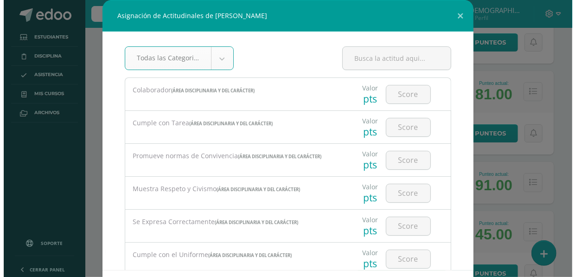
scroll to position [1189, 0]
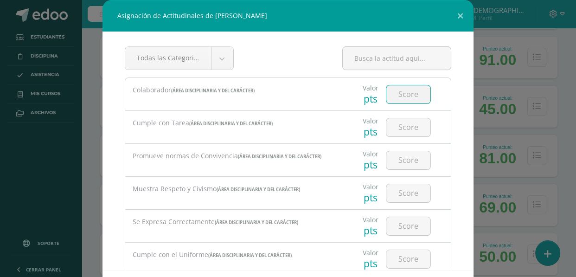
click at [396, 100] on input "number" at bounding box center [408, 94] width 44 height 18
type input "3"
click at [398, 131] on input "number" at bounding box center [408, 127] width 44 height 18
type input "2"
click at [397, 162] on input "number" at bounding box center [408, 160] width 44 height 18
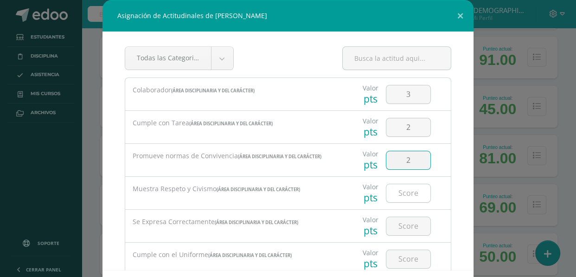
type input "2"
click at [397, 202] on div at bounding box center [408, 193] width 45 height 19
click at [398, 191] on input "number" at bounding box center [408, 193] width 44 height 18
type input "3"
click at [397, 227] on input "number" at bounding box center [408, 226] width 44 height 18
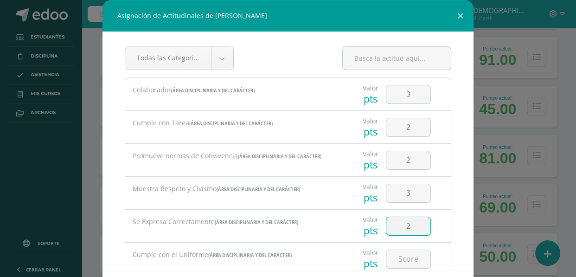
type input "2"
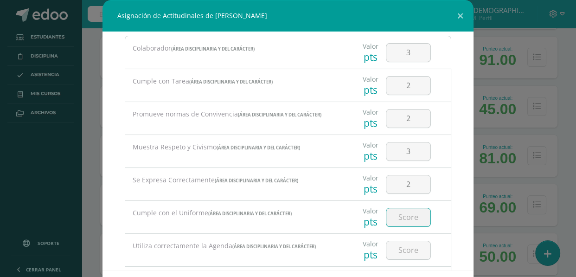
click at [391, 219] on input "number" at bounding box center [408, 217] width 44 height 18
type input "3"
click at [400, 246] on input "number" at bounding box center [408, 250] width 44 height 18
type input "3"
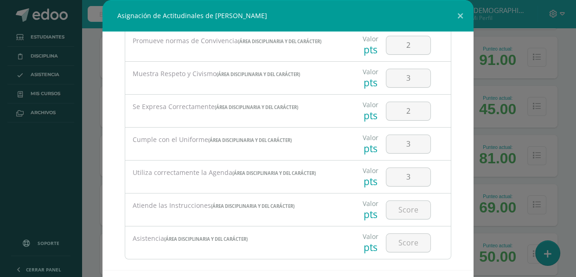
scroll to position [126, 0]
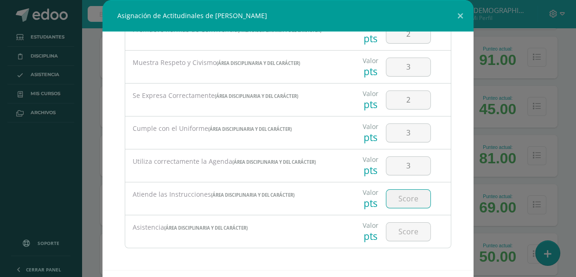
click at [399, 197] on input "number" at bounding box center [408, 199] width 44 height 18
type input "1"
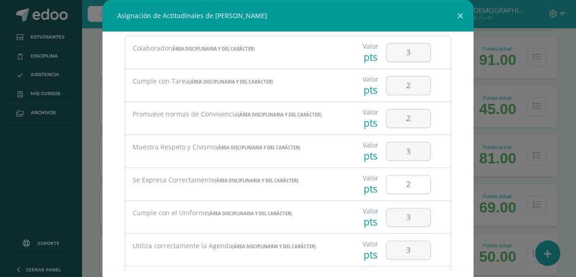
scroll to position [0, 0]
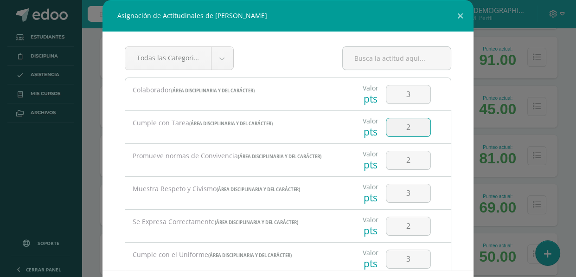
click at [401, 122] on input "2" at bounding box center [408, 127] width 44 height 18
type input "1"
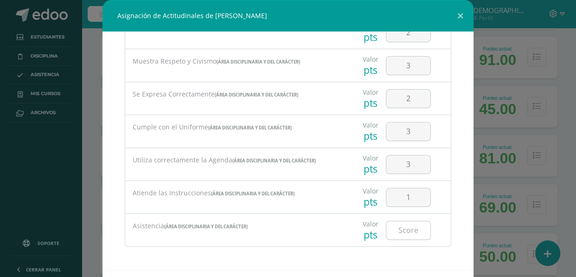
click at [396, 232] on input "number" at bounding box center [408, 230] width 44 height 18
type input "2"
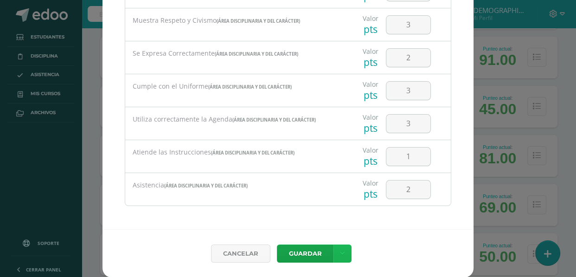
click at [340, 251] on icon at bounding box center [342, 253] width 5 height 8
click at [319, 218] on link "Guardar y poblar en todos mis cursos" at bounding box center [319, 218] width 102 height 22
click at [325, 217] on link "Guardar y poblar en todos mis cursos" at bounding box center [319, 218] width 102 height 22
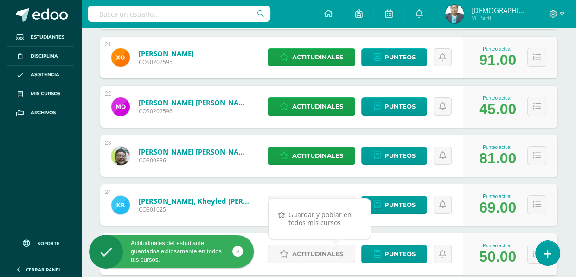
click at [310, 250] on div "Cancelar Guardar" at bounding box center [288, 240] width 334 height 44
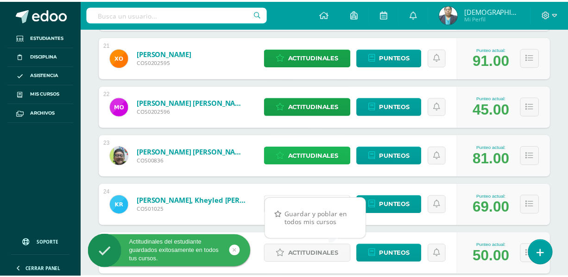
scroll to position [1732, 0]
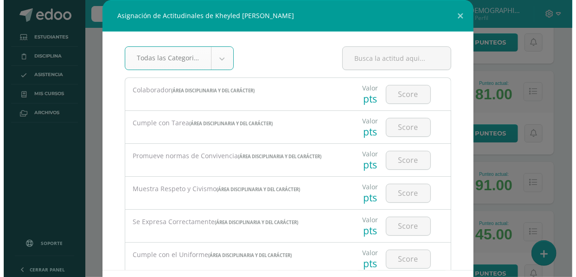
scroll to position [1189, 0]
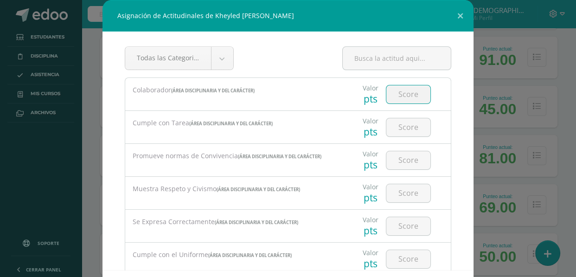
click at [394, 89] on input "number" at bounding box center [408, 94] width 44 height 18
type input "2"
click at [396, 123] on input "number" at bounding box center [408, 127] width 44 height 18
type input "1"
click at [393, 156] on input "number" at bounding box center [408, 160] width 44 height 18
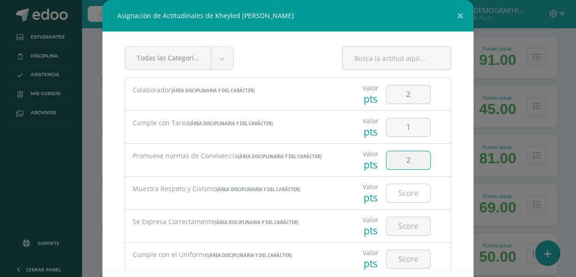
type input "2"
click at [395, 187] on input "number" at bounding box center [408, 193] width 44 height 18
type input "2"
click at [403, 221] on input "number" at bounding box center [408, 226] width 44 height 18
type input "2"
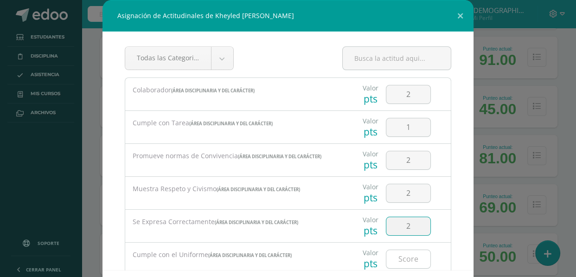
click at [403, 257] on input "number" at bounding box center [408, 259] width 44 height 18
type input "3"
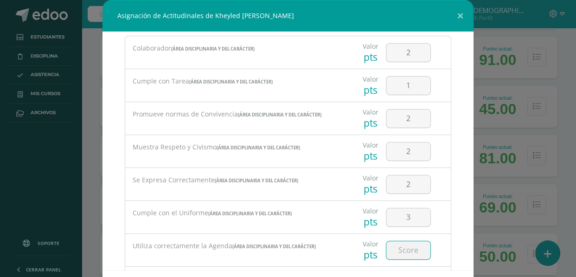
click at [395, 247] on input "number" at bounding box center [408, 250] width 44 height 18
type input "3"
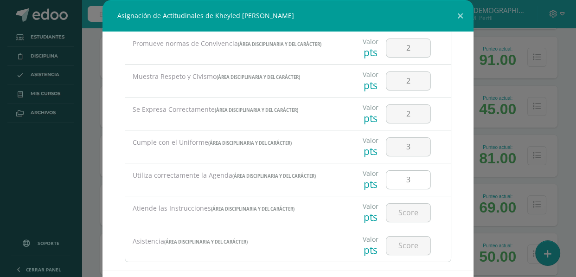
scroll to position [126, 0]
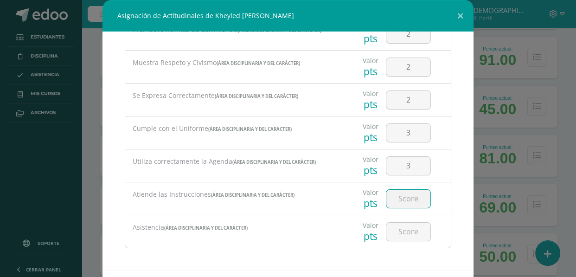
click at [407, 192] on input "number" at bounding box center [408, 199] width 44 height 18
type input "1"
click at [393, 227] on input "number" at bounding box center [408, 231] width 44 height 18
type input "3"
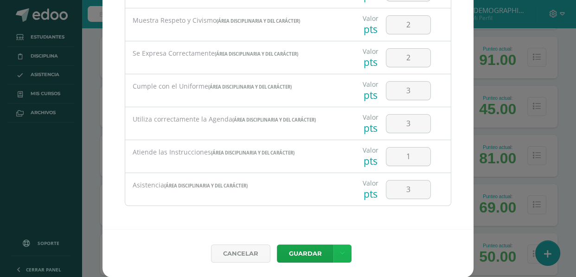
click at [340, 252] on icon at bounding box center [342, 253] width 5 height 8
click at [317, 214] on link "Guardar y poblar en todos mis cursos" at bounding box center [319, 218] width 102 height 22
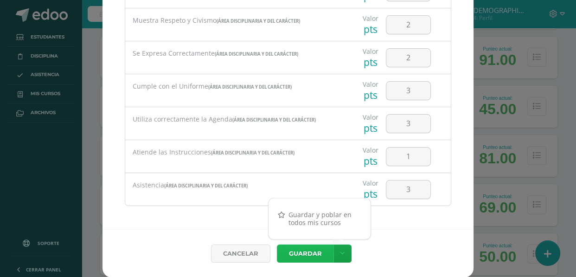
click at [312, 257] on button "Guardar" at bounding box center [305, 253] width 57 height 18
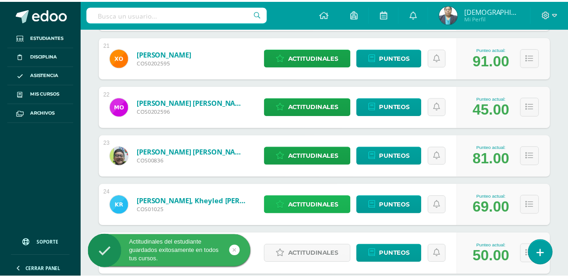
scroll to position [1732, 0]
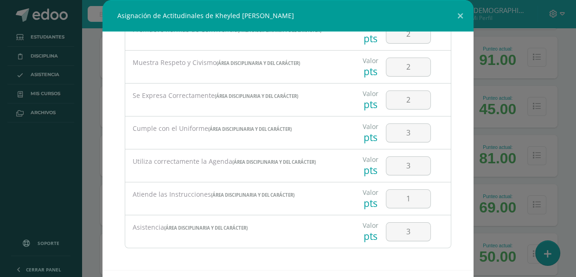
scroll to position [127, 0]
click at [457, 12] on button at bounding box center [460, 16] width 26 height 32
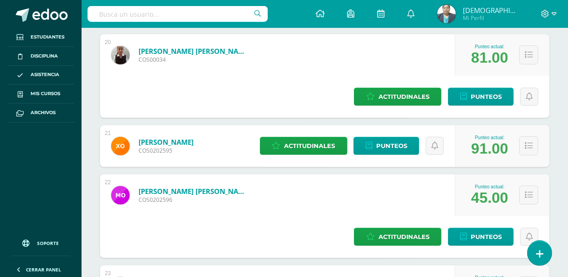
scroll to position [1816, 0]
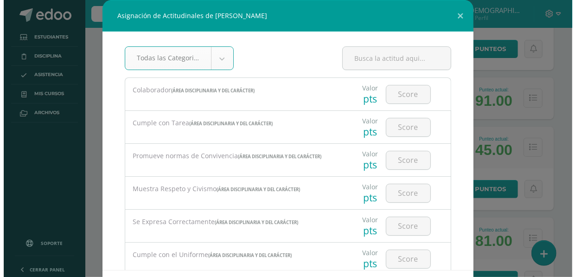
scroll to position [1232, 0]
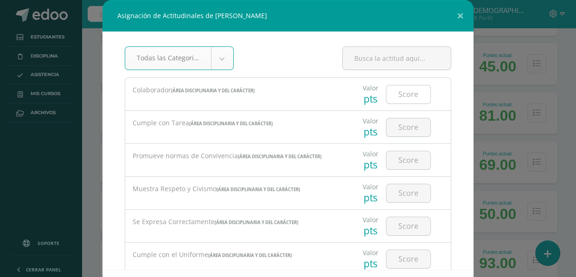
click at [392, 95] on input "number" at bounding box center [408, 94] width 44 height 18
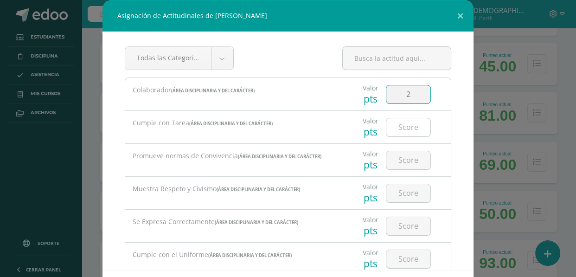
type input "2"
click at [387, 125] on input "number" at bounding box center [408, 127] width 44 height 18
type input "1"
click at [397, 159] on input "number" at bounding box center [408, 160] width 44 height 18
type input "2"
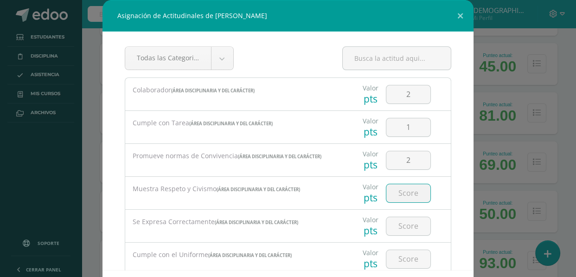
click at [387, 193] on input "number" at bounding box center [408, 193] width 44 height 18
type input "2"
click at [393, 220] on input "number" at bounding box center [408, 226] width 44 height 18
type input "3"
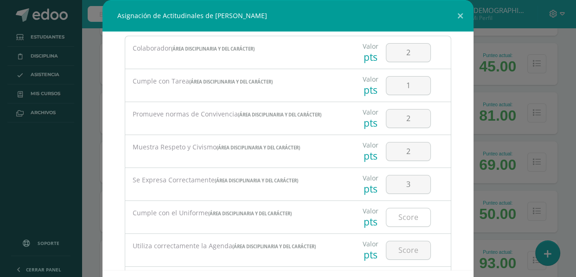
click at [387, 219] on input "number" at bounding box center [408, 217] width 44 height 18
type input "3"
click at [393, 245] on input "number" at bounding box center [408, 250] width 44 height 18
type input "3"
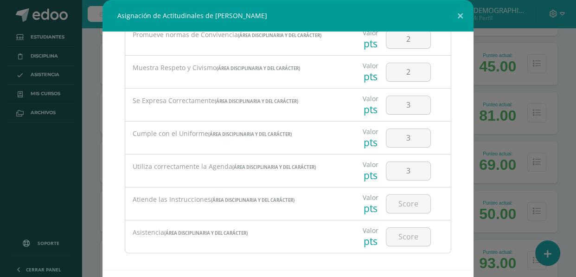
scroll to position [126, 0]
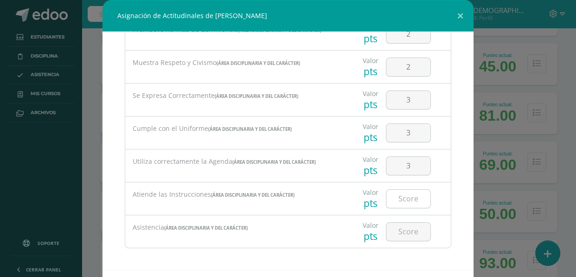
click at [393, 199] on input "number" at bounding box center [408, 199] width 44 height 18
type input "1"
click at [401, 231] on input "number" at bounding box center [408, 231] width 44 height 18
type input "1"
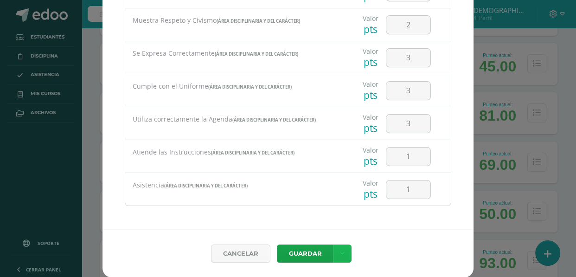
click at [338, 248] on link at bounding box center [342, 253] width 18 height 18
click at [326, 219] on link "Guardar y poblar en todos mis cursos" at bounding box center [319, 218] width 102 height 22
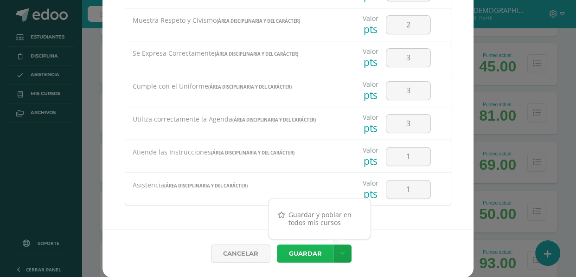
click at [301, 254] on button "Guardar" at bounding box center [305, 253] width 57 height 18
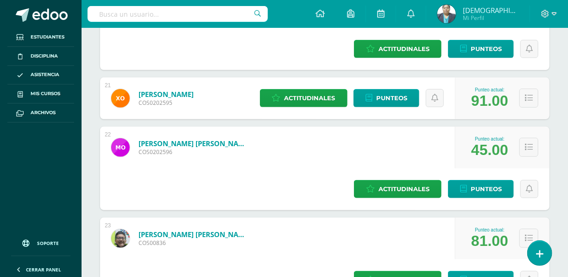
scroll to position [1858, 0]
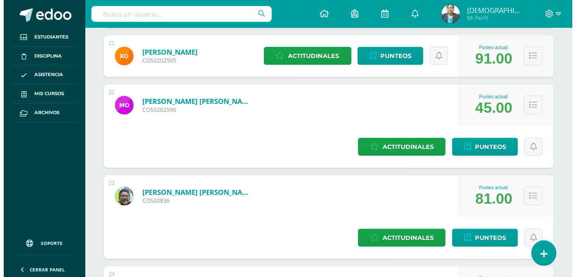
scroll to position [1274, 0]
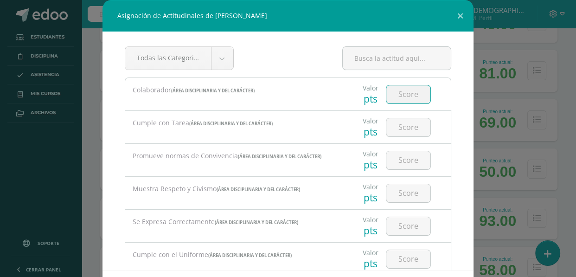
click at [398, 90] on input "number" at bounding box center [408, 94] width 44 height 18
type input "3"
click at [400, 124] on input "number" at bounding box center [408, 127] width 44 height 18
type input "3"
click at [398, 156] on input "number" at bounding box center [408, 160] width 44 height 18
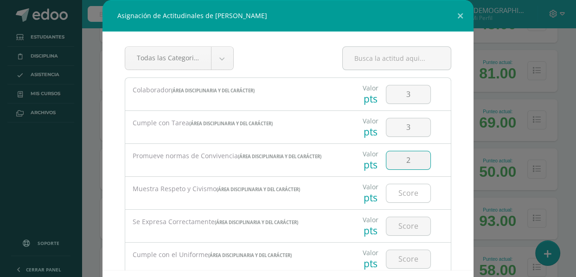
type input "2"
click at [402, 190] on input "number" at bounding box center [408, 193] width 44 height 18
type input "2"
click at [399, 228] on input "number" at bounding box center [408, 226] width 44 height 18
type input "3"
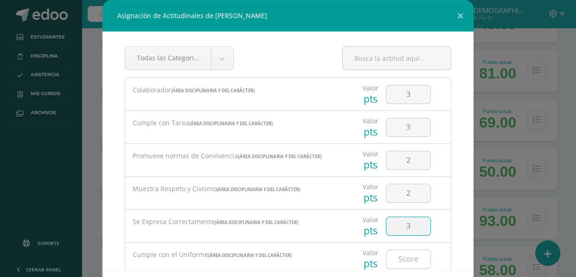
click at [401, 253] on input "number" at bounding box center [408, 259] width 44 height 18
type input "3"
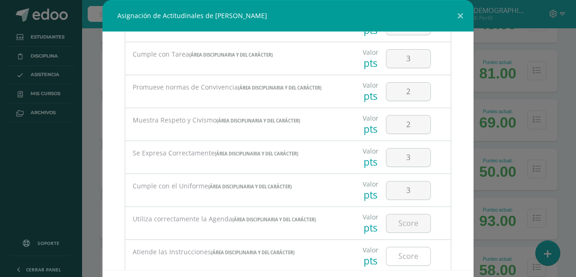
scroll to position [84, 0]
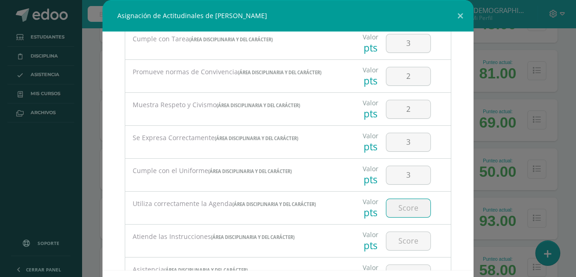
click at [405, 211] on input "number" at bounding box center [408, 208] width 44 height 18
type input "3"
click at [405, 243] on input "number" at bounding box center [408, 241] width 44 height 18
type input "3"
type input "2"
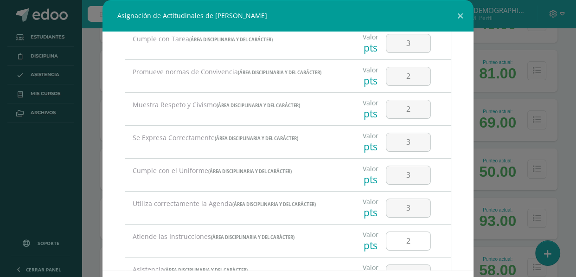
scroll to position [127, 0]
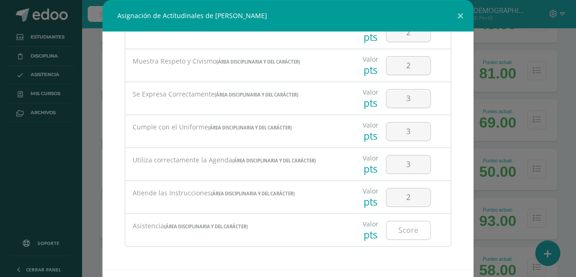
click at [400, 231] on input "number" at bounding box center [408, 230] width 44 height 18
type input "3"
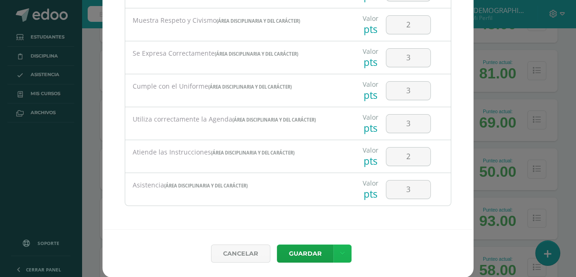
click at [340, 254] on icon at bounding box center [342, 253] width 5 height 8
click at [321, 218] on link "Guardar y poblar en todos mis cursos" at bounding box center [319, 218] width 102 height 22
click at [309, 254] on button "Guardar" at bounding box center [305, 253] width 57 height 18
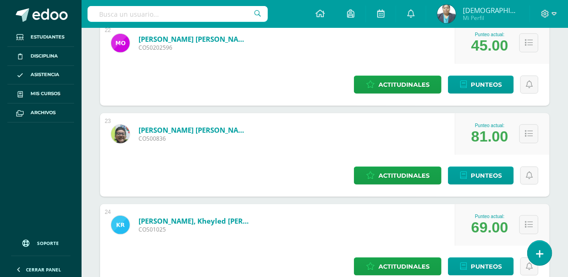
scroll to position [1942, 0]
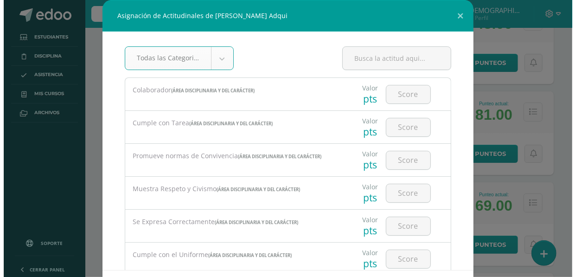
scroll to position [1358, 0]
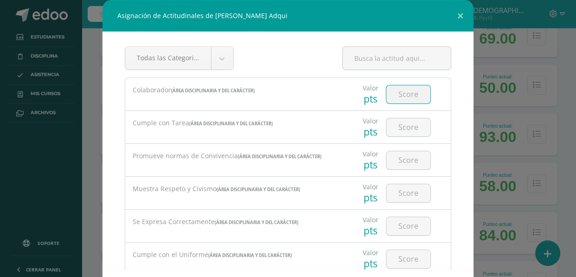
click at [399, 96] on input "number" at bounding box center [408, 94] width 44 height 18
type input "2"
click at [400, 133] on input "number" at bounding box center [408, 127] width 44 height 18
type input "1"
click at [402, 159] on input "number" at bounding box center [408, 160] width 44 height 18
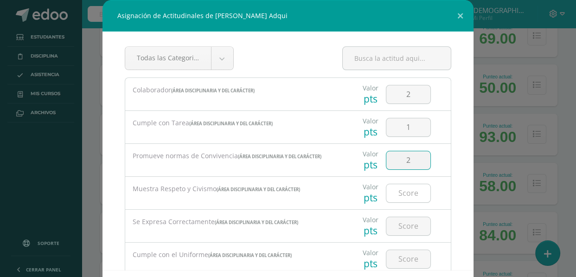
type input "2"
click at [394, 191] on input "number" at bounding box center [408, 193] width 44 height 18
type input "2"
click at [396, 222] on input "number" at bounding box center [408, 226] width 44 height 18
type input "3"
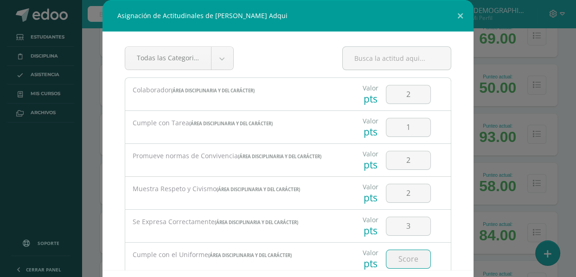
click at [401, 252] on input "number" at bounding box center [408, 259] width 44 height 18
type input "3"
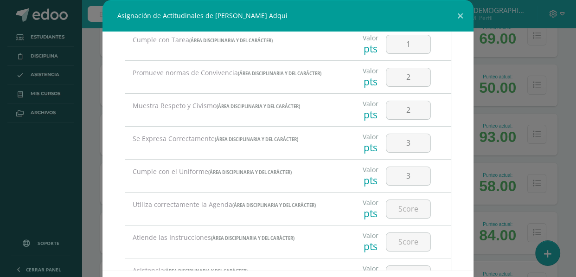
scroll to position [84, 0]
click at [399, 209] on input "number" at bounding box center [408, 208] width 44 height 18
type input "3"
click at [395, 243] on input "number" at bounding box center [408, 241] width 44 height 18
type input "1"
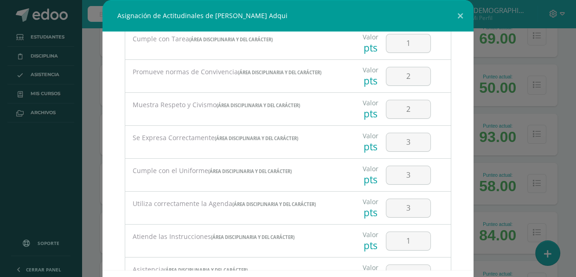
scroll to position [127, 0]
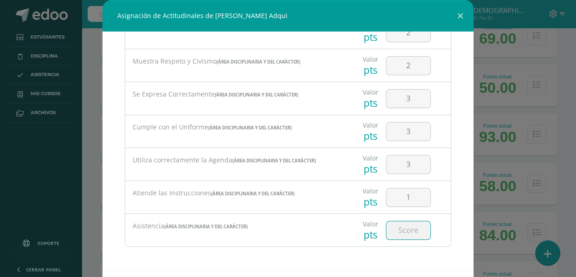
click at [397, 234] on input "number" at bounding box center [408, 230] width 44 height 18
type input "3"
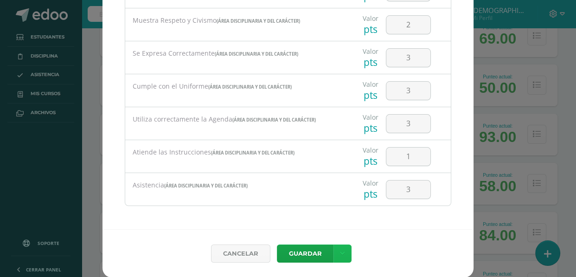
click at [340, 250] on icon at bounding box center [342, 253] width 5 height 8
drag, startPoint x: 320, startPoint y: 216, endPoint x: 311, endPoint y: 265, distance: 49.9
click at [320, 216] on link "Guardar y poblar en todos mis cursos" at bounding box center [319, 219] width 102 height 22
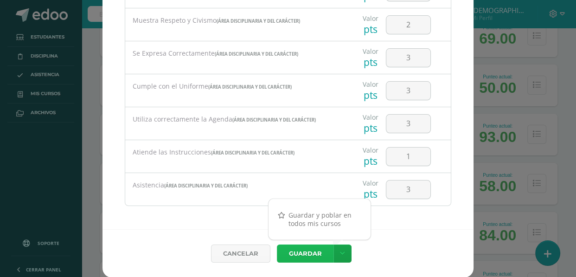
click at [309, 255] on button "Guardar" at bounding box center [305, 253] width 57 height 18
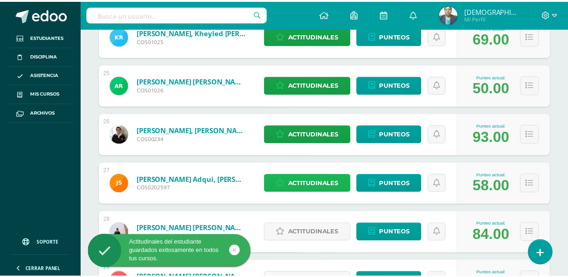
scroll to position [1942, 0]
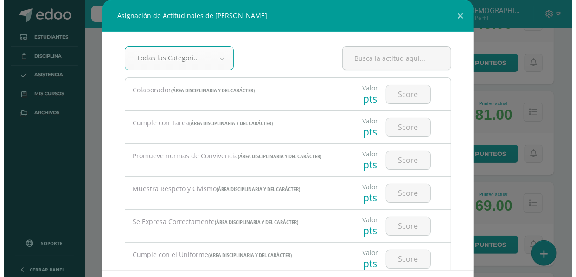
scroll to position [1358, 0]
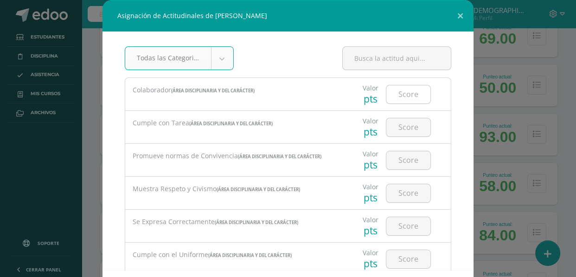
click at [392, 98] on input "number" at bounding box center [408, 94] width 44 height 18
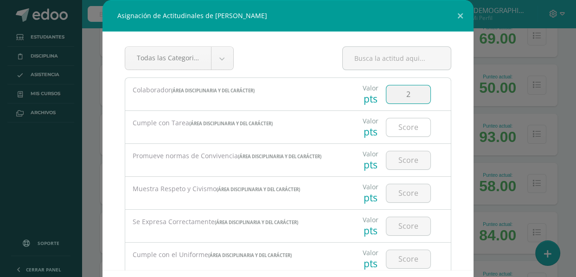
type input "2"
click at [395, 129] on input "number" at bounding box center [408, 127] width 44 height 18
type input "2"
click at [398, 157] on input "number" at bounding box center [408, 160] width 44 height 18
type input "3"
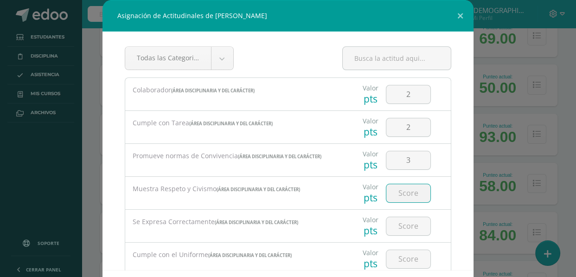
click at [395, 194] on input "number" at bounding box center [408, 193] width 44 height 18
type input "3"
click at [394, 228] on input "number" at bounding box center [408, 226] width 44 height 18
type input "3"
click at [391, 257] on input "number" at bounding box center [408, 259] width 44 height 18
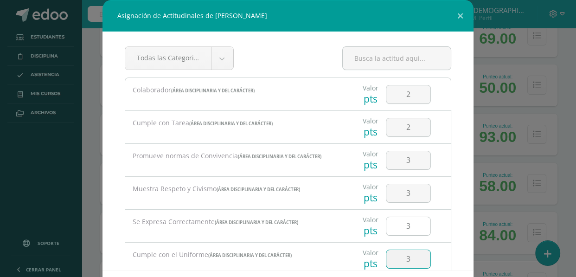
type input "3"
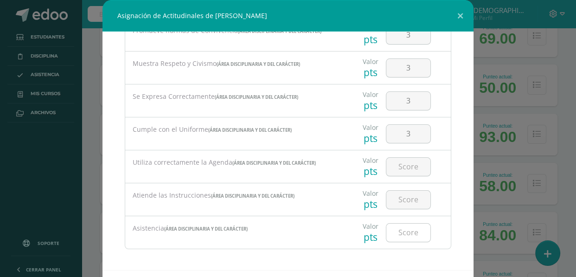
scroll to position [126, 0]
click at [391, 204] on input "number" at bounding box center [408, 199] width 44 height 18
click at [393, 171] on input "number" at bounding box center [408, 166] width 44 height 18
type input "3"
click at [386, 199] on input "number" at bounding box center [408, 199] width 44 height 18
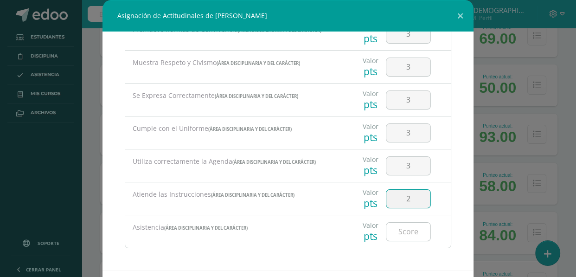
type input "2"
click at [387, 233] on input "number" at bounding box center [408, 231] width 44 height 18
type input "2"
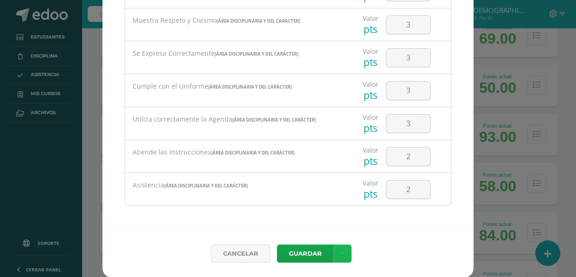
click at [333, 250] on link at bounding box center [342, 253] width 18 height 18
drag, startPoint x: 319, startPoint y: 222, endPoint x: 314, endPoint y: 257, distance: 36.1
click at [319, 222] on link "Guardar y poblar en todos mis cursos" at bounding box center [319, 219] width 102 height 22
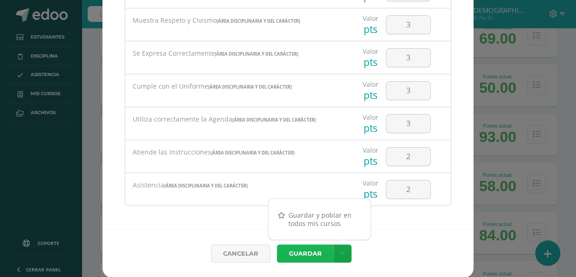
click at [311, 253] on button "Guardar" at bounding box center [305, 253] width 57 height 18
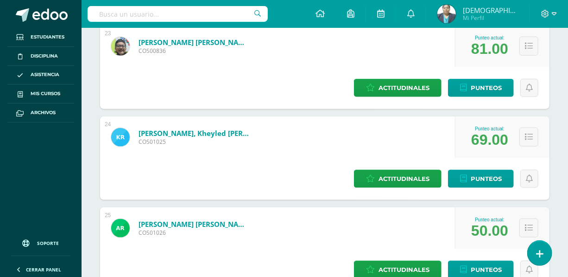
scroll to position [2026, 0]
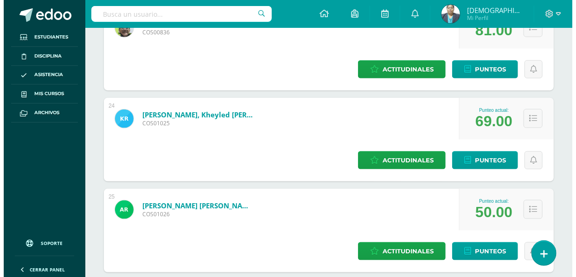
scroll to position [1442, 0]
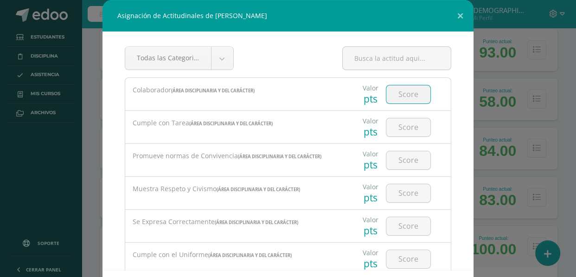
click at [390, 92] on input "number" at bounding box center [408, 94] width 44 height 18
type input "3"
click at [386, 129] on input "number" at bounding box center [408, 127] width 44 height 18
type input "2"
click at [396, 162] on input "number" at bounding box center [408, 160] width 44 height 18
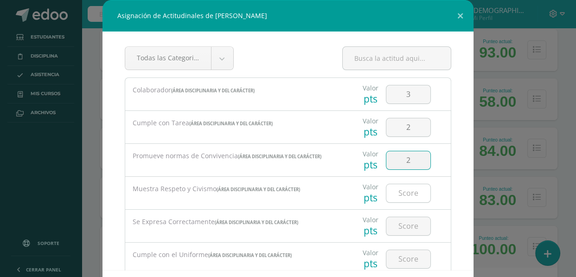
type input "2"
click at [388, 191] on input "number" at bounding box center [408, 193] width 44 height 18
type input "3"
click at [401, 222] on input "number" at bounding box center [408, 226] width 44 height 18
type input "2"
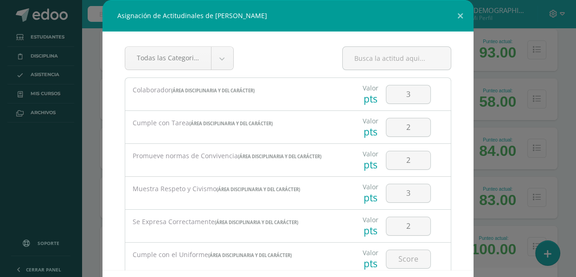
scroll to position [42, 0]
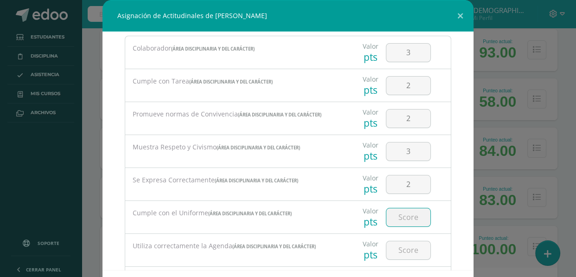
drag, startPoint x: 397, startPoint y: 215, endPoint x: 392, endPoint y: 227, distance: 12.7
click at [395, 220] on input "number" at bounding box center [408, 217] width 44 height 18
type input "3"
click at [397, 247] on input "number" at bounding box center [408, 250] width 44 height 18
type input "3"
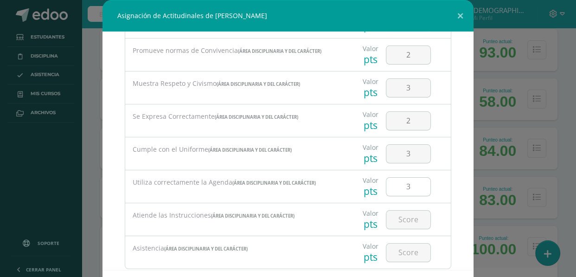
scroll to position [126, 0]
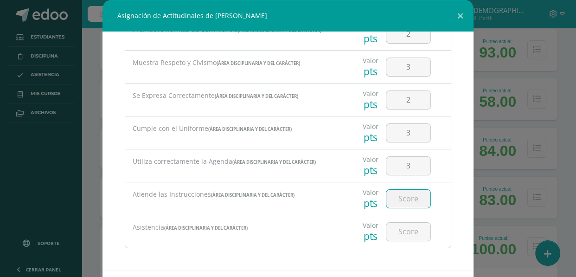
click at [394, 201] on input "number" at bounding box center [408, 199] width 44 height 18
type input "2"
click at [400, 233] on input "number" at bounding box center [408, 231] width 44 height 18
type input "3"
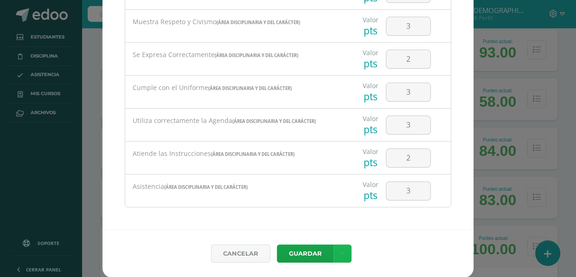
click at [340, 251] on icon at bounding box center [342, 253] width 5 height 8
click at [322, 227] on link "Guardar y poblar en todos mis cursos" at bounding box center [319, 218] width 102 height 22
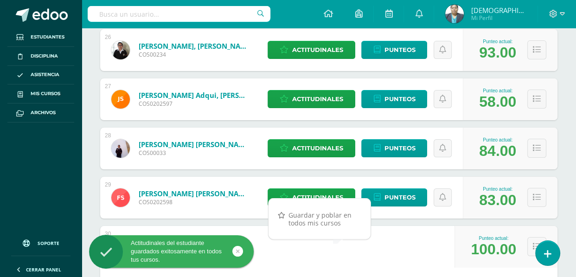
click at [298, 249] on div "Cancelar Guardar" at bounding box center [288, 240] width 334 height 44
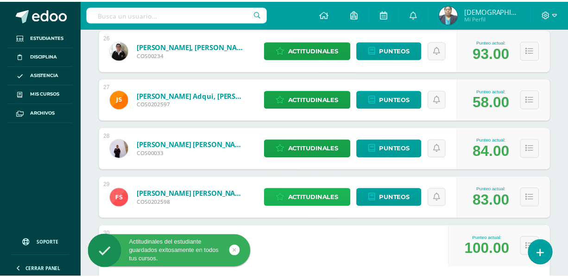
scroll to position [2026, 0]
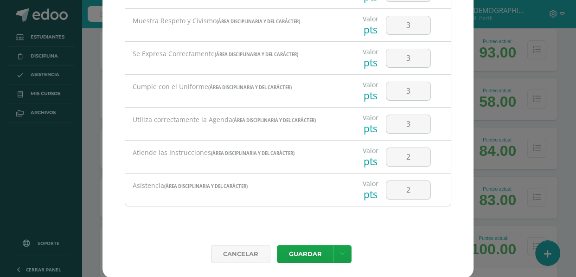
scroll to position [41, 0]
click at [336, 247] on link at bounding box center [342, 253] width 18 height 18
click at [322, 220] on link "Guardar y poblar en todos mis cursos" at bounding box center [319, 218] width 102 height 22
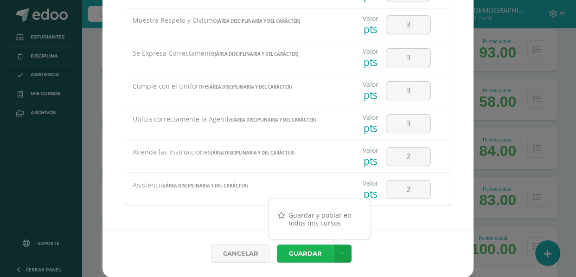
click at [305, 250] on button "Guardar" at bounding box center [305, 253] width 57 height 18
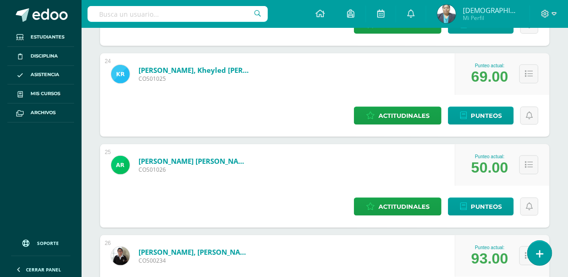
scroll to position [2237, 0]
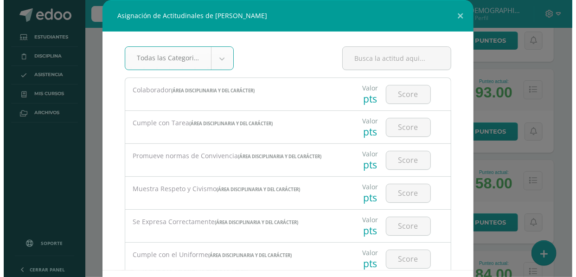
scroll to position [1653, 0]
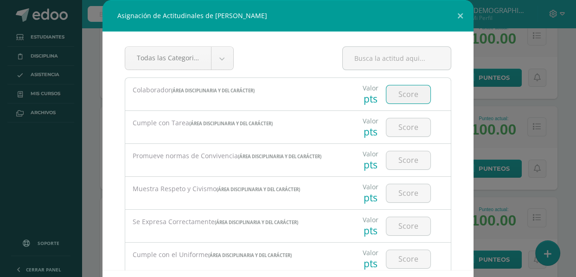
click at [395, 94] on input "number" at bounding box center [408, 94] width 44 height 18
type input "3"
click at [391, 120] on input "number" at bounding box center [408, 127] width 44 height 18
type input "3"
click at [400, 151] on div at bounding box center [408, 160] width 45 height 19
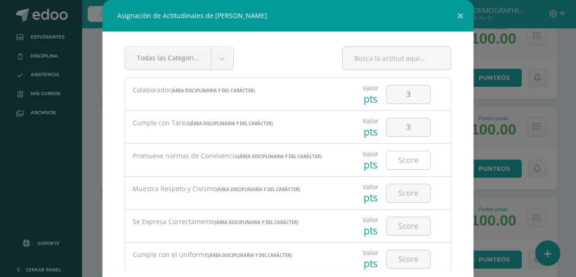
click at [397, 157] on input "number" at bounding box center [408, 160] width 44 height 18
type input "2"
click at [397, 185] on input "number" at bounding box center [408, 193] width 44 height 18
type input "3"
click at [403, 221] on input "number" at bounding box center [408, 226] width 44 height 18
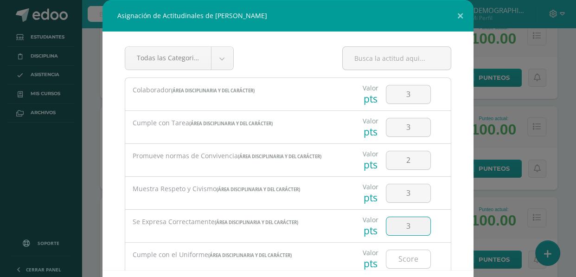
type input "3"
click at [401, 250] on input "number" at bounding box center [408, 259] width 44 height 18
type input "3"
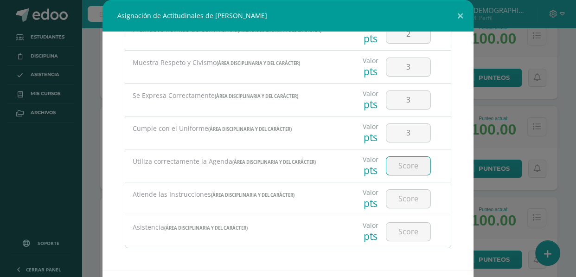
click at [396, 171] on input "number" at bounding box center [408, 166] width 44 height 18
type input "3"
click at [398, 195] on input "number" at bounding box center [408, 199] width 44 height 18
click at [397, 227] on input "number" at bounding box center [408, 231] width 44 height 18
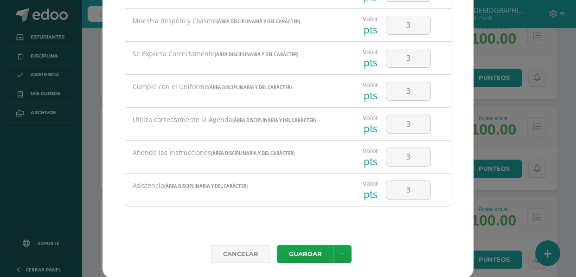
scroll to position [41, 0]
click at [338, 257] on link at bounding box center [342, 253] width 18 height 18
click at [318, 222] on link "Guardar y poblar en todos mis cursos" at bounding box center [319, 218] width 102 height 22
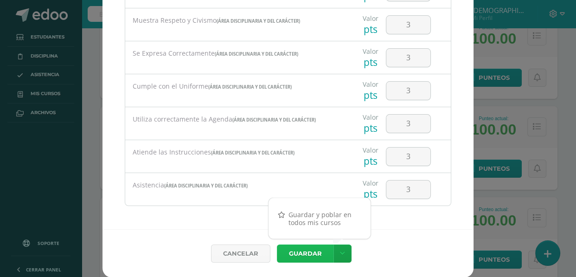
click at [315, 252] on button "Guardar" at bounding box center [305, 253] width 57 height 18
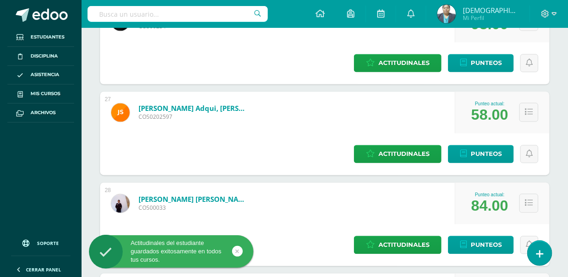
scroll to position [2279, 0]
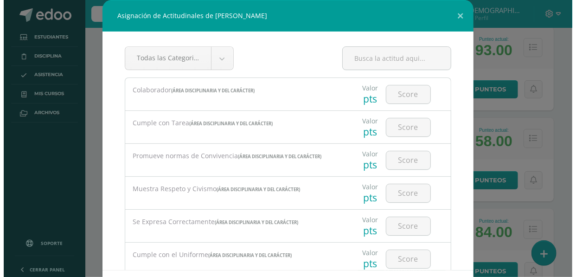
scroll to position [1653, 0]
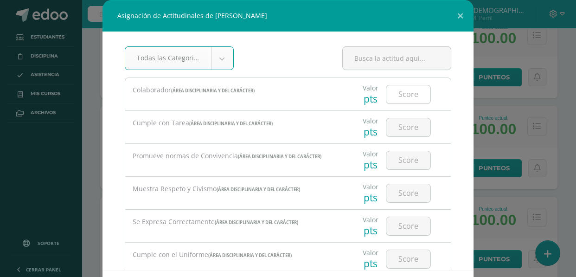
click at [395, 92] on input "number" at bounding box center [408, 94] width 44 height 18
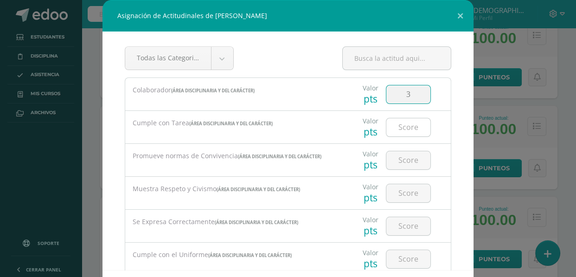
click at [399, 128] on input "number" at bounding box center [408, 127] width 44 height 18
click at [399, 154] on input "number" at bounding box center [408, 160] width 44 height 18
click at [392, 197] on input "number" at bounding box center [408, 193] width 44 height 18
click at [394, 224] on input "number" at bounding box center [408, 226] width 44 height 18
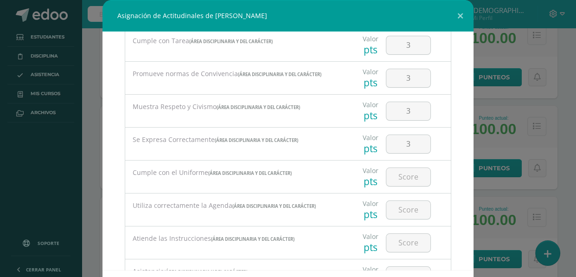
scroll to position [84, 0]
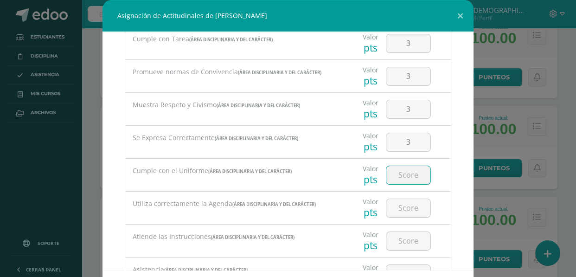
click at [393, 176] on input "number" at bounding box center [408, 175] width 44 height 18
click at [394, 205] on input "number" at bounding box center [408, 208] width 44 height 18
click at [400, 236] on input "number" at bounding box center [408, 241] width 44 height 18
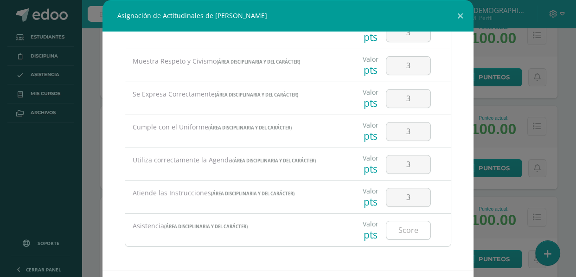
click at [395, 227] on input "number" at bounding box center [408, 230] width 44 height 18
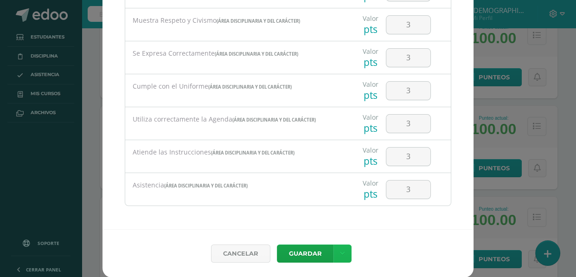
click at [340, 252] on icon at bounding box center [342, 253] width 5 height 8
click at [319, 218] on link "Guardar y poblar en todos mis cursos" at bounding box center [319, 218] width 102 height 22
click at [312, 250] on button "Guardar" at bounding box center [305, 253] width 57 height 18
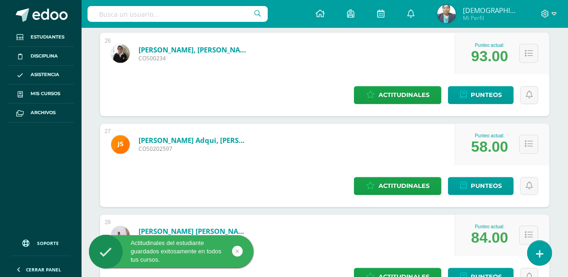
scroll to position [2322, 0]
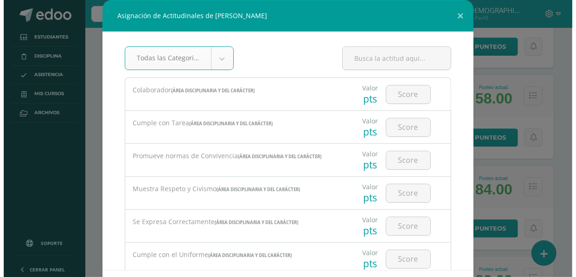
scroll to position [1696, 0]
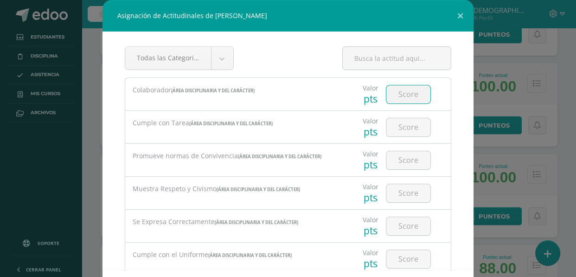
click at [407, 93] on input "number" at bounding box center [408, 94] width 44 height 18
click at [397, 128] on input "number" at bounding box center [408, 127] width 44 height 18
click at [402, 159] on input "number" at bounding box center [408, 160] width 44 height 18
click at [396, 191] on input "number" at bounding box center [408, 193] width 44 height 18
click at [400, 225] on input "number" at bounding box center [408, 226] width 44 height 18
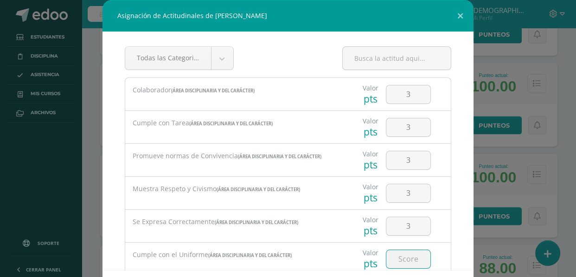
click at [402, 252] on input "number" at bounding box center [408, 259] width 44 height 18
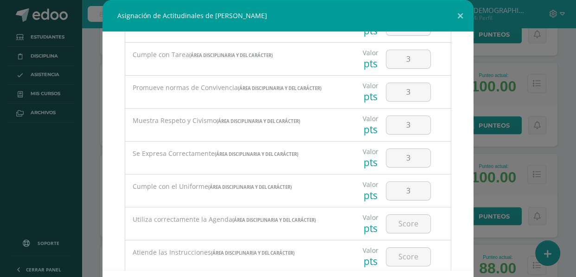
scroll to position [84, 0]
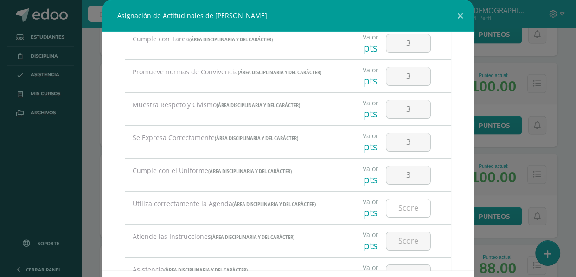
click at [400, 208] on input "number" at bounding box center [408, 208] width 44 height 18
click at [397, 238] on input "number" at bounding box center [408, 241] width 44 height 18
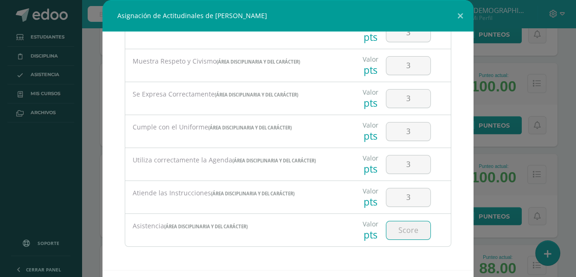
click at [400, 227] on input "number" at bounding box center [408, 230] width 44 height 18
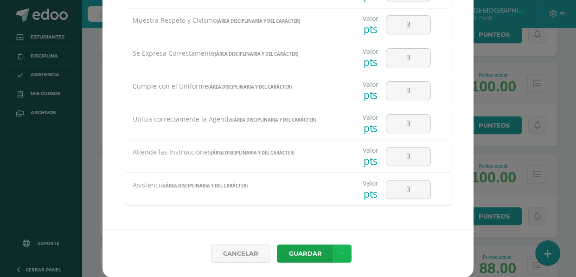
click at [333, 249] on link at bounding box center [342, 253] width 18 height 18
click at [315, 217] on link "Guardar y poblar en todos mis cursos" at bounding box center [319, 218] width 102 height 22
click at [309, 252] on button "Guardar" at bounding box center [305, 253] width 57 height 18
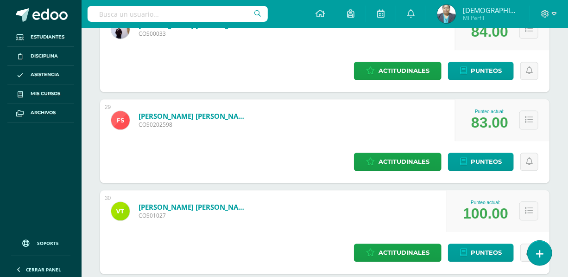
scroll to position [2490, 0]
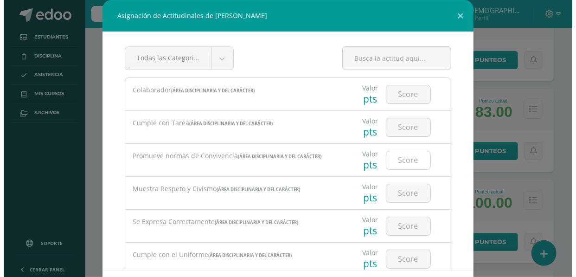
scroll to position [1782, 0]
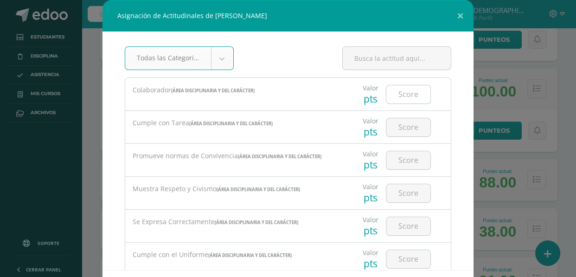
click at [408, 93] on input "number" at bounding box center [408, 94] width 44 height 18
click at [399, 129] on input "number" at bounding box center [408, 127] width 44 height 18
click at [394, 158] on input "number" at bounding box center [408, 160] width 44 height 18
click at [398, 190] on input "number" at bounding box center [408, 193] width 44 height 18
click at [400, 220] on input "number" at bounding box center [408, 226] width 44 height 18
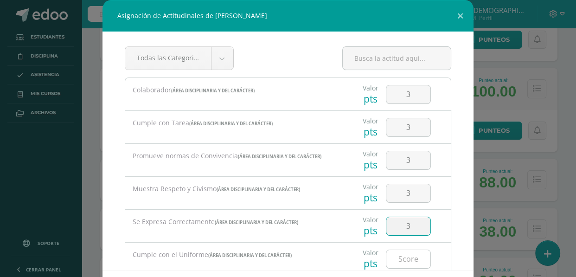
click at [404, 256] on input "number" at bounding box center [408, 259] width 44 height 18
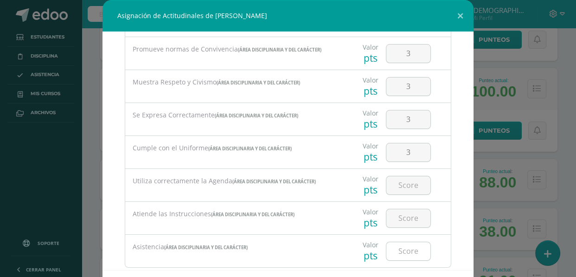
scroll to position [126, 0]
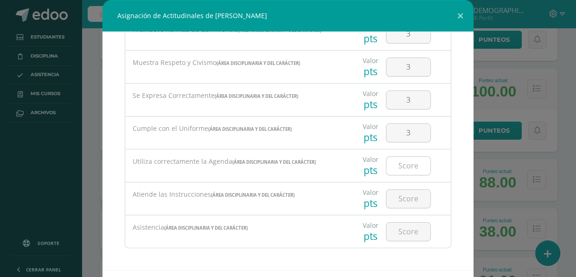
click at [396, 165] on input "number" at bounding box center [408, 166] width 44 height 18
click at [399, 199] on input "number" at bounding box center [408, 199] width 44 height 18
click at [398, 231] on input "number" at bounding box center [408, 231] width 44 height 18
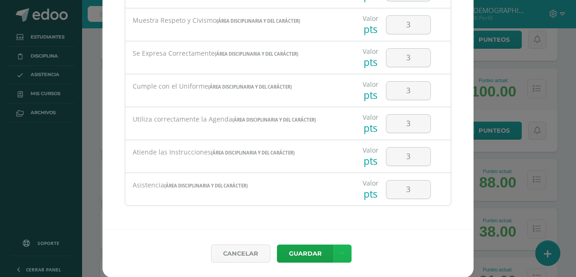
click at [338, 248] on link at bounding box center [342, 253] width 18 height 18
click at [320, 219] on link "Guardar y poblar en todos mis cursos" at bounding box center [319, 218] width 102 height 22
click at [315, 254] on button "Guardar" at bounding box center [305, 253] width 57 height 18
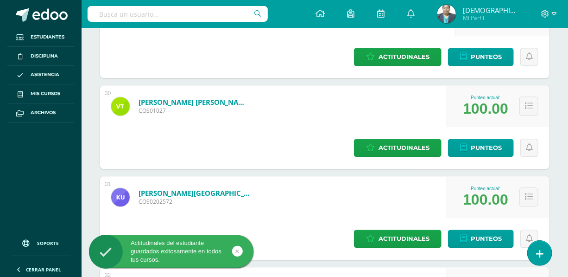
scroll to position [2616, 0]
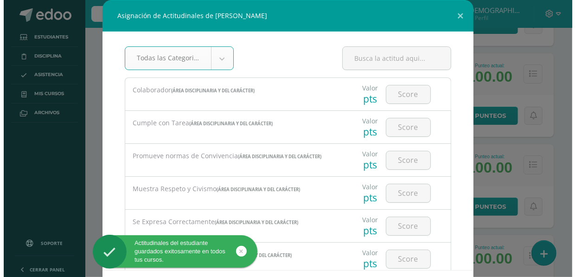
scroll to position [1782, 0]
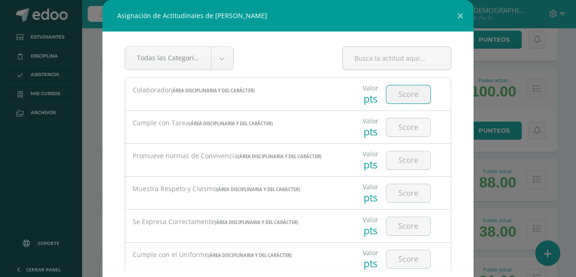
click at [396, 95] on input "number" at bounding box center [408, 94] width 44 height 18
drag, startPoint x: 390, startPoint y: 134, endPoint x: 397, endPoint y: 130, distance: 8.0
click at [392, 133] on input "number" at bounding box center [408, 127] width 44 height 18
click at [401, 155] on input "number" at bounding box center [408, 160] width 44 height 18
click at [402, 185] on input "number" at bounding box center [408, 193] width 44 height 18
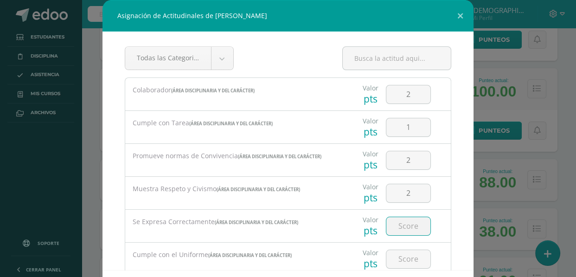
click at [400, 218] on input "number" at bounding box center [408, 226] width 44 height 18
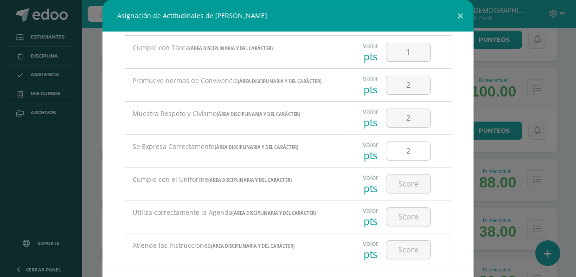
scroll to position [84, 0]
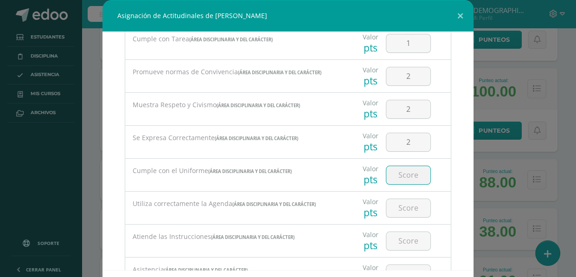
click at [389, 169] on input "number" at bounding box center [408, 175] width 44 height 18
click at [403, 211] on input "number" at bounding box center [408, 208] width 44 height 18
click at [401, 241] on input "number" at bounding box center [408, 241] width 44 height 18
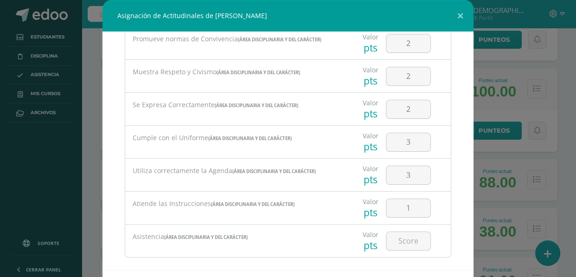
scroll to position [127, 0]
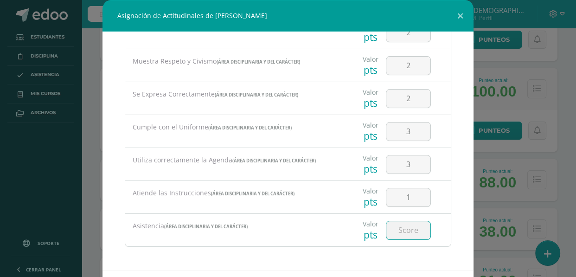
click at [395, 233] on input "number" at bounding box center [408, 230] width 44 height 18
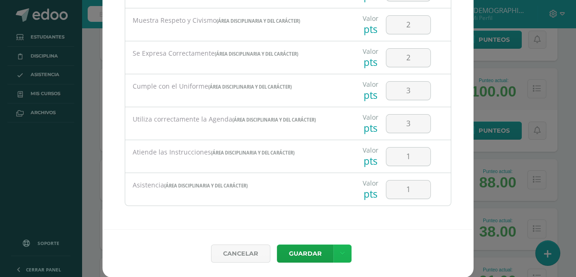
click at [340, 255] on icon at bounding box center [342, 253] width 5 height 8
drag, startPoint x: 322, startPoint y: 221, endPoint x: 307, endPoint y: 252, distance: 34.2
click at [322, 221] on link "Guardar y poblar en todos mis cursos" at bounding box center [319, 218] width 102 height 22
click at [307, 252] on button "Guardar" at bounding box center [305, 253] width 57 height 18
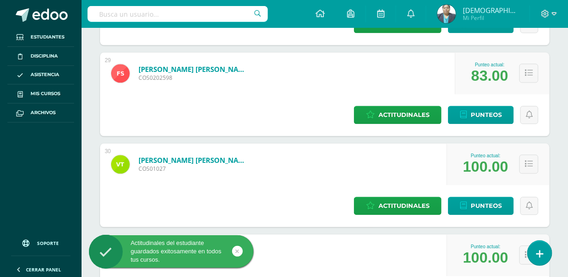
scroll to position [2616, 0]
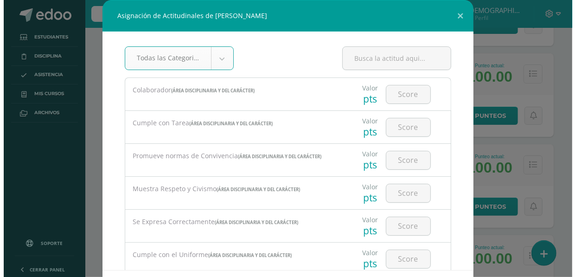
scroll to position [1782, 0]
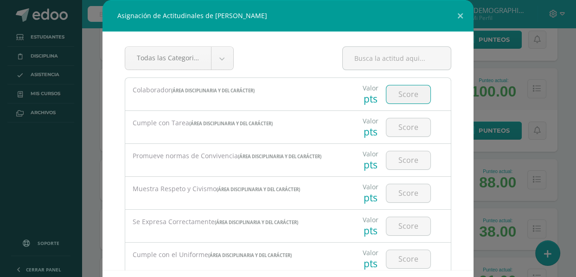
click at [390, 95] on input "number" at bounding box center [408, 94] width 44 height 18
click at [393, 127] on input "number" at bounding box center [408, 127] width 44 height 18
click at [395, 158] on input "number" at bounding box center [408, 160] width 44 height 18
click at [401, 127] on input "2" at bounding box center [408, 127] width 44 height 18
click at [387, 161] on input "number" at bounding box center [408, 160] width 44 height 18
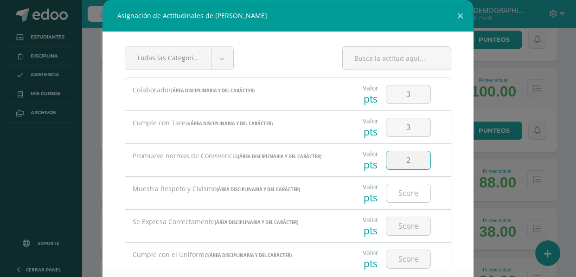
click at [387, 192] on input "number" at bounding box center [408, 193] width 44 height 18
click at [397, 222] on input "number" at bounding box center [408, 226] width 44 height 18
click at [398, 257] on input "number" at bounding box center [408, 259] width 44 height 18
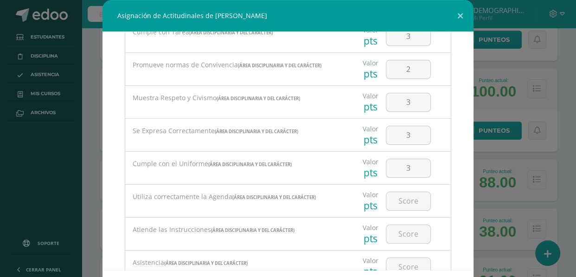
scroll to position [126, 0]
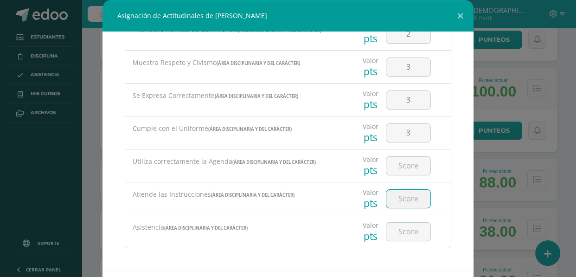
click at [401, 191] on input "number" at bounding box center [408, 199] width 44 height 18
click at [398, 168] on input "number" at bounding box center [408, 166] width 44 height 18
click at [399, 199] on input "3" at bounding box center [408, 199] width 44 height 18
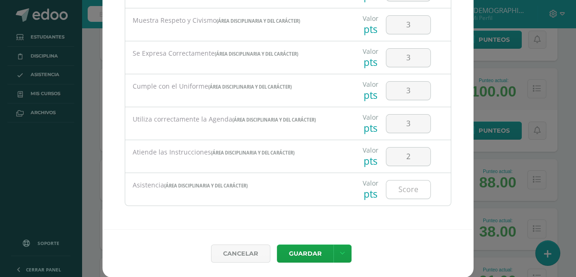
click at [395, 191] on input "number" at bounding box center [408, 189] width 44 height 18
click at [340, 252] on icon at bounding box center [342, 253] width 5 height 8
click at [321, 217] on link "Guardar y poblar en todos mis cursos" at bounding box center [319, 218] width 102 height 22
click at [304, 254] on button "Guardar" at bounding box center [305, 253] width 57 height 18
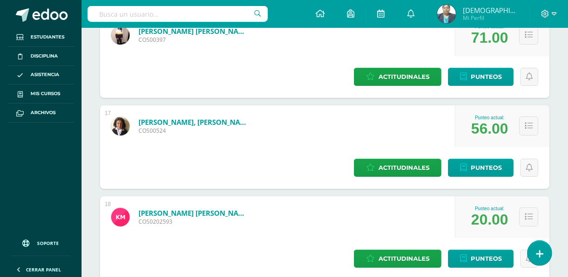
scroll to position [1053, 0]
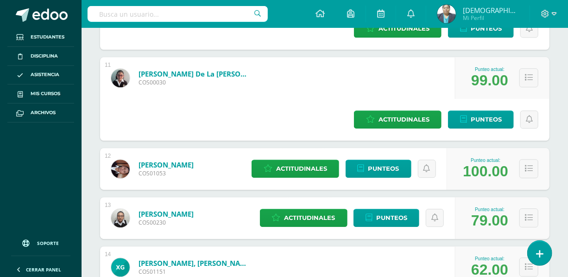
click at [456, 15] on img at bounding box center [447, 14] width 19 height 19
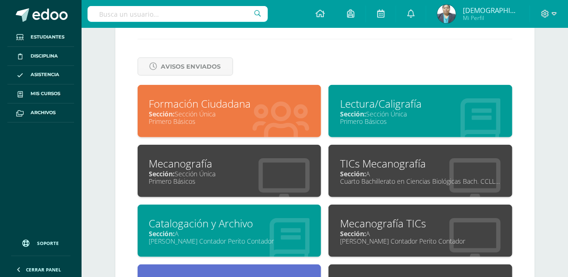
scroll to position [379, 0]
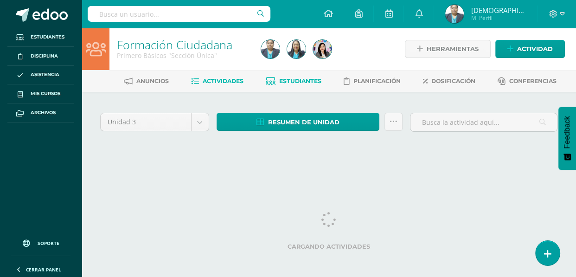
click at [311, 82] on span "Estudiantes" at bounding box center [300, 80] width 42 height 7
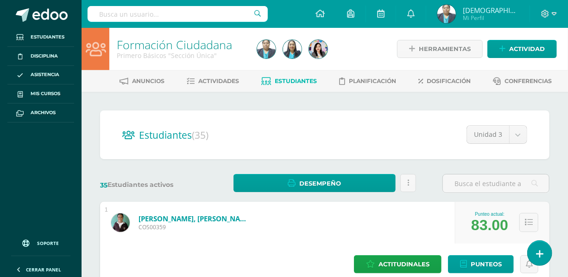
click at [456, 11] on img at bounding box center [447, 14] width 19 height 19
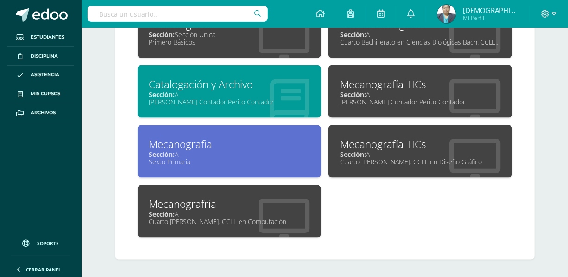
scroll to position [519, 0]
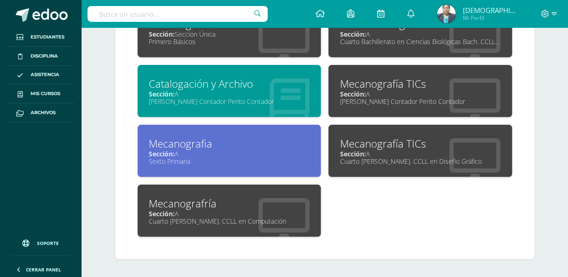
click at [260, 204] on div "Mecanografría" at bounding box center [229, 203] width 161 height 14
click at [260, 203] on div "Mecanografría" at bounding box center [229, 203] width 161 height 14
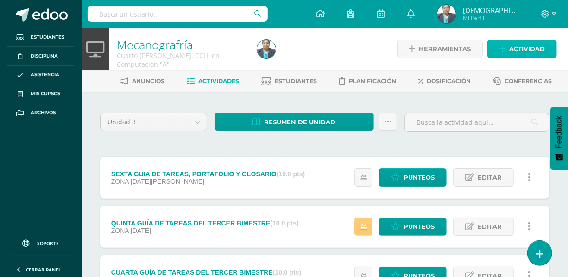
click at [514, 46] on span "Actividad" at bounding box center [527, 48] width 36 height 17
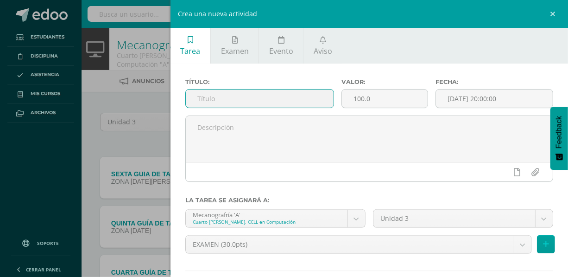
click at [250, 93] on input "text" at bounding box center [260, 98] width 148 height 18
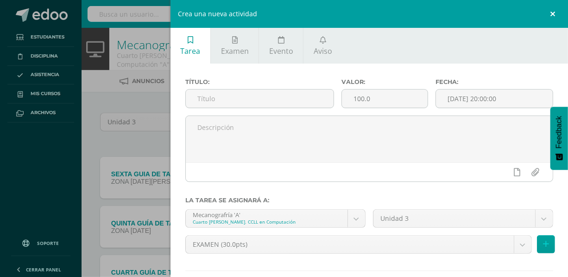
click at [552, 11] on link at bounding box center [554, 14] width 28 height 28
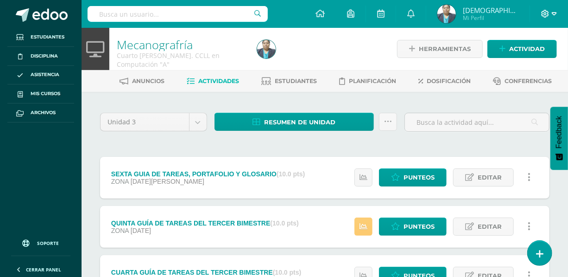
click at [555, 11] on icon at bounding box center [554, 14] width 5 height 8
click at [542, 63] on span "Cerrar sesión" at bounding box center [525, 63] width 42 height 9
